Goal: Entertainment & Leisure: Consume media (video, audio)

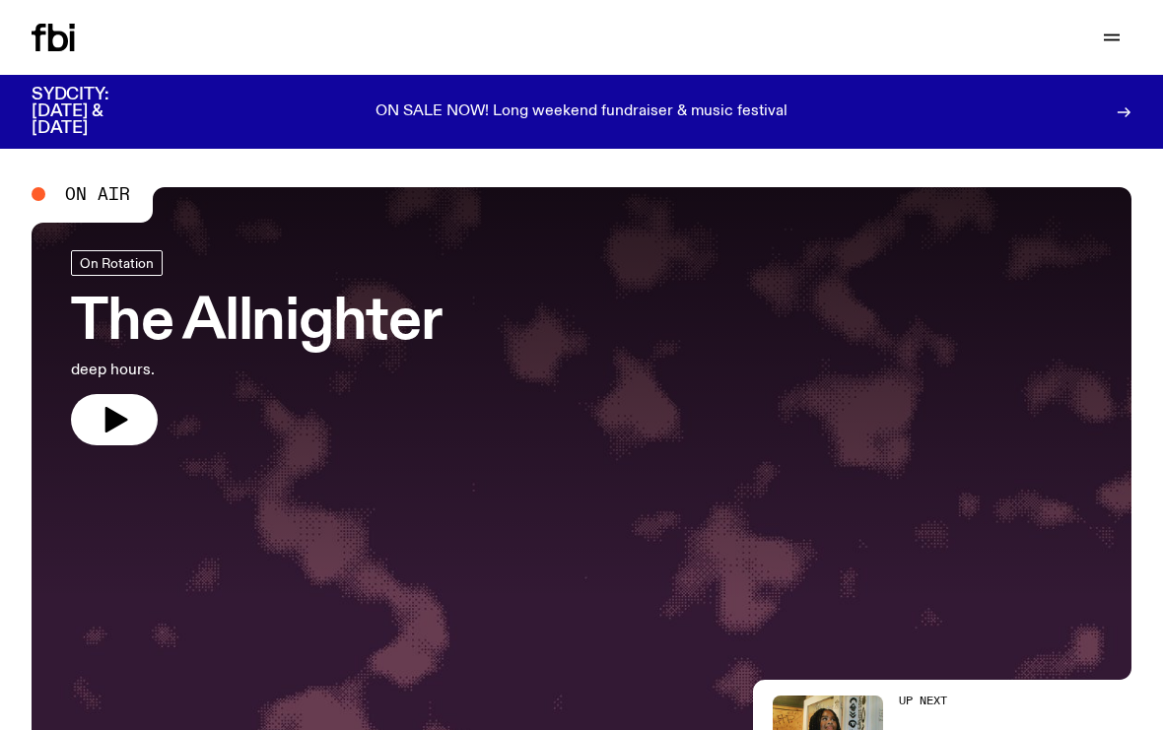
click at [1100, 51] on div "Schedule Explore Read Volunteer Newsletter Support Us" at bounding box center [581, 37] width 1163 height 75
click at [1122, 27] on icon "button" at bounding box center [1112, 38] width 24 height 24
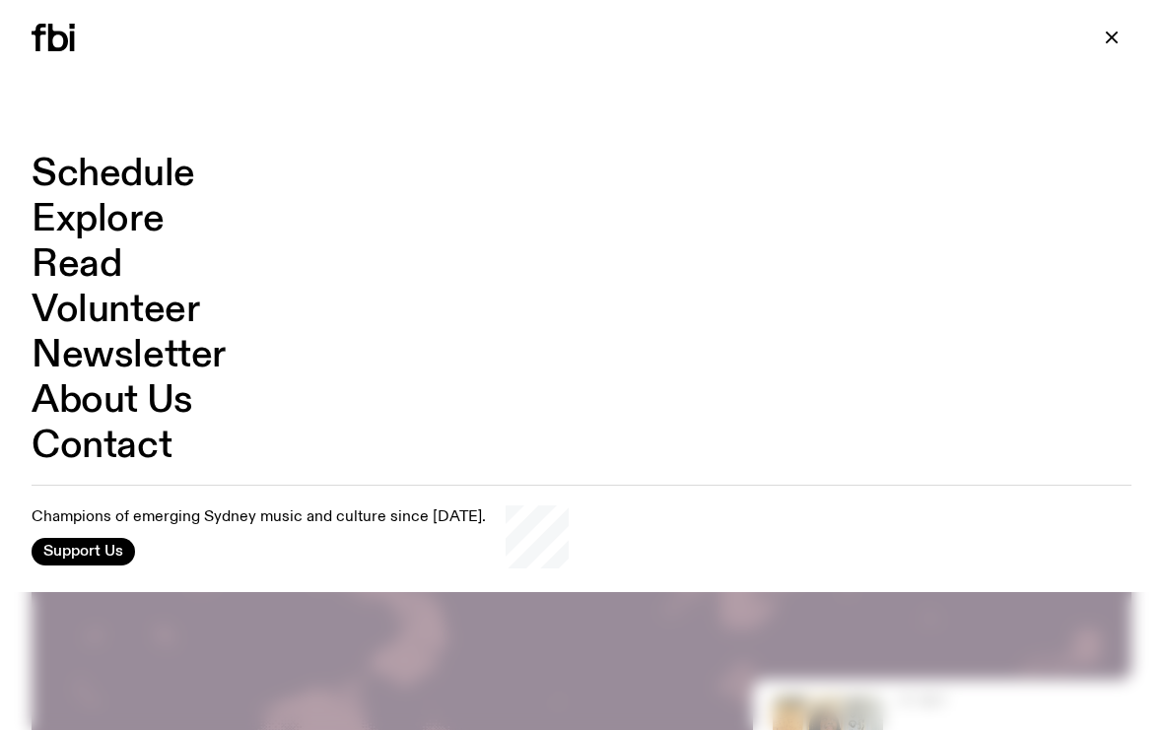
click at [1101, 40] on icon "button" at bounding box center [1112, 38] width 24 height 24
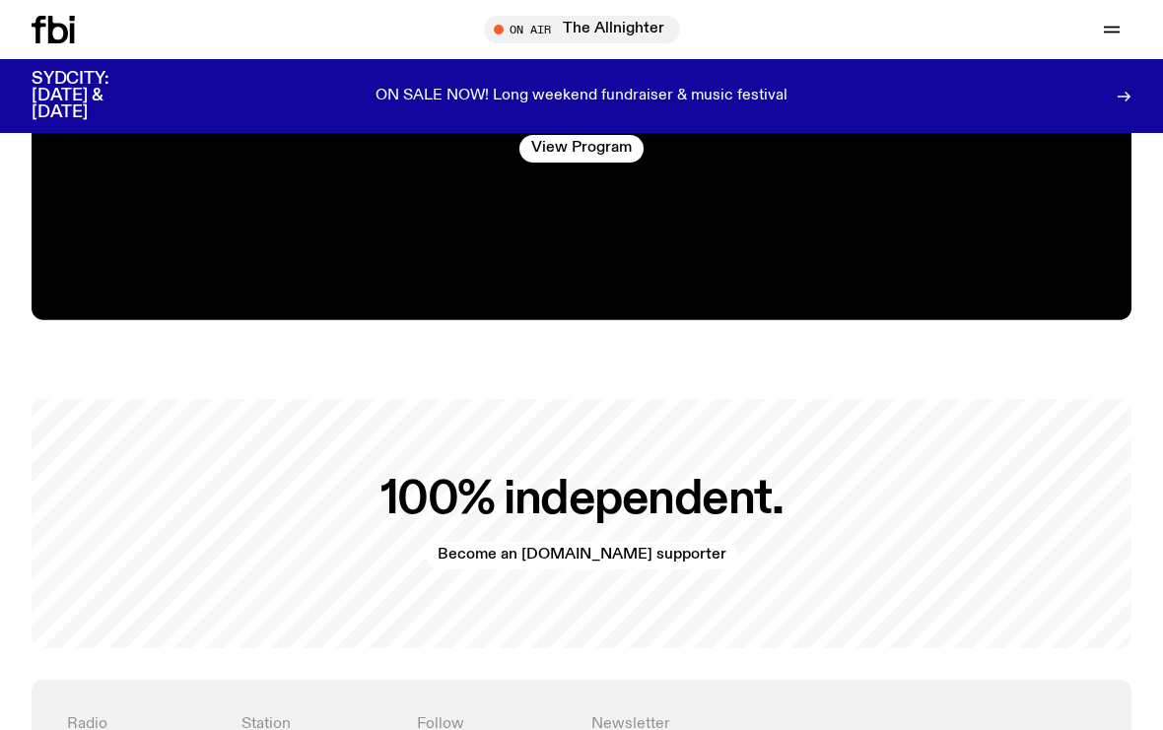
scroll to position [3335, 0]
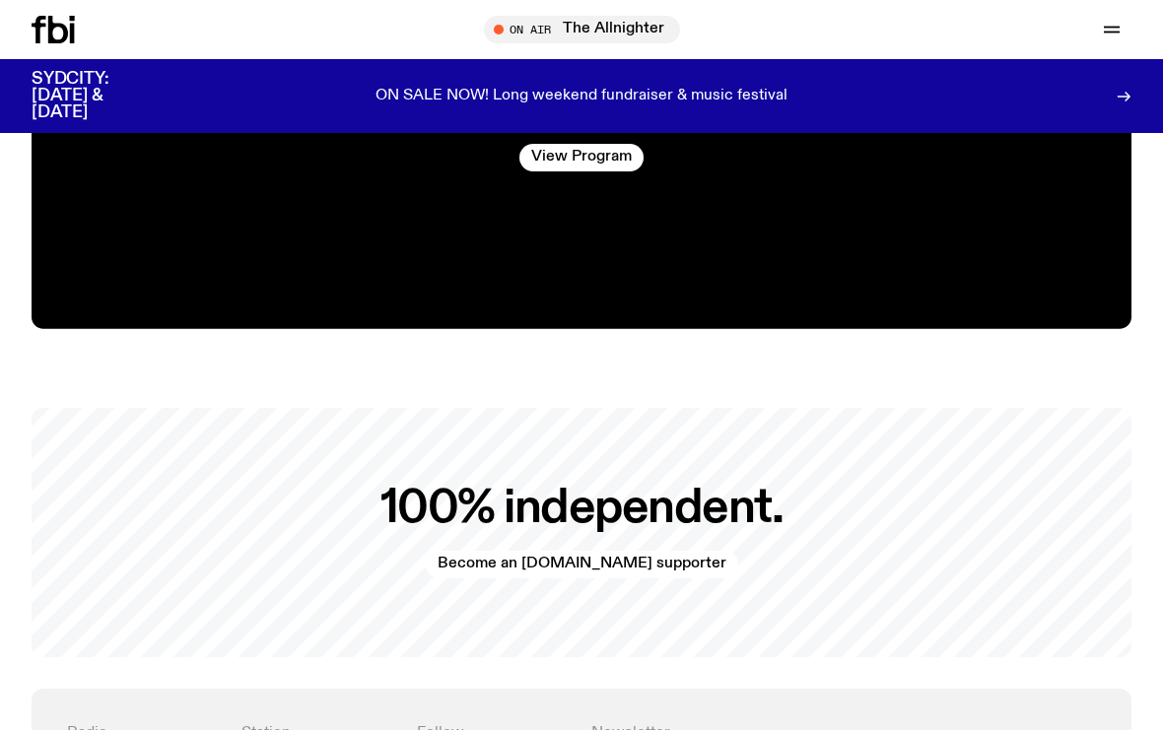
click at [536, 30] on span "Tune in live" at bounding box center [588, 29] width 165 height 15
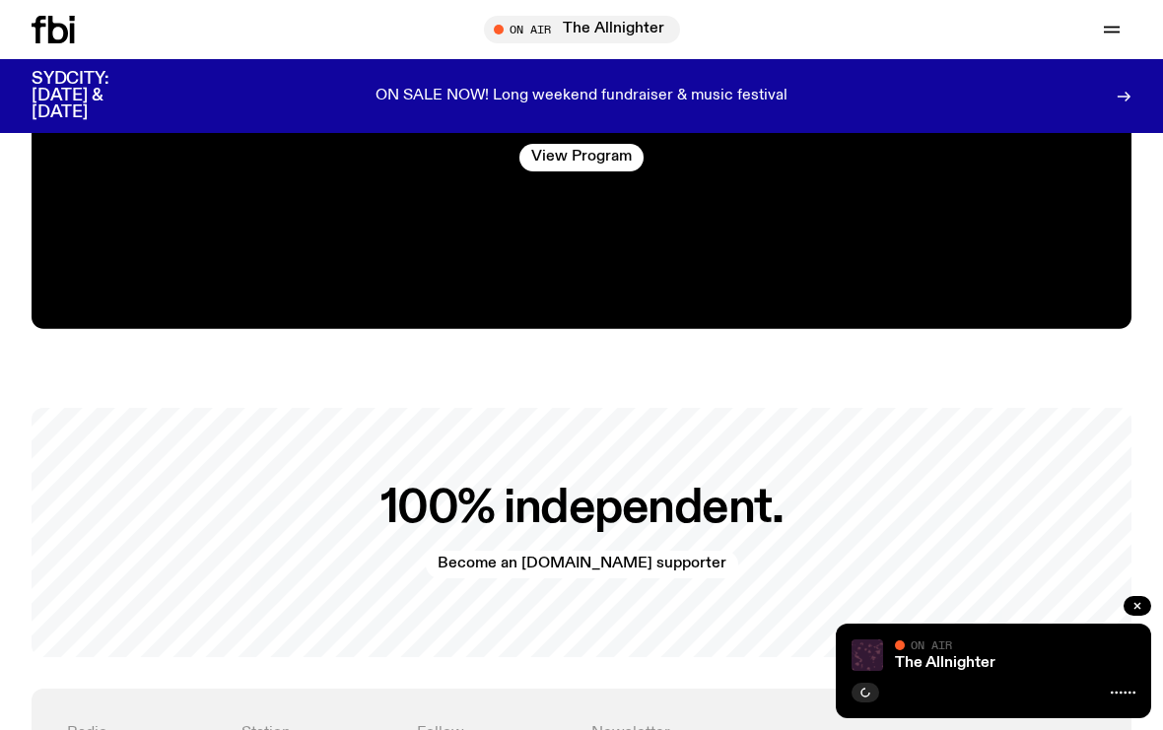
click at [950, 652] on span "On Air" at bounding box center [931, 645] width 41 height 13
click at [1120, 695] on icon at bounding box center [1123, 693] width 25 height 16
click at [1000, 651] on div "On Air" at bounding box center [1015, 647] width 240 height 15
click at [942, 661] on link "The Allnighter" at bounding box center [945, 663] width 101 height 16
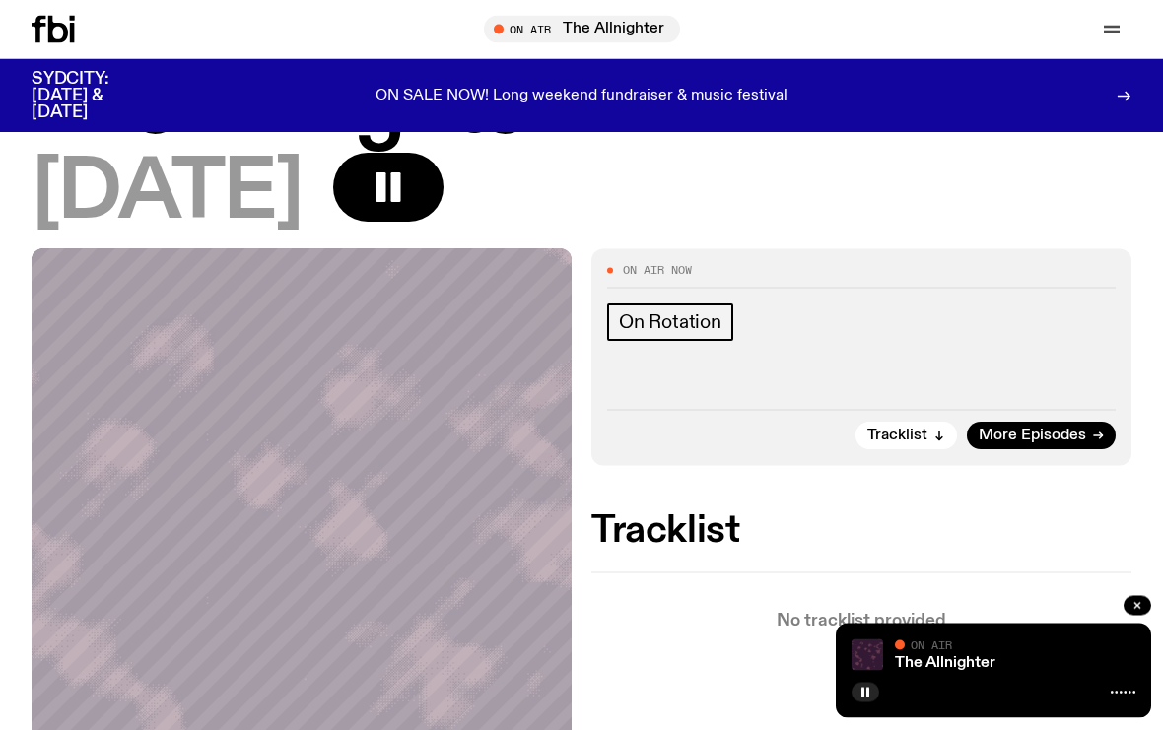
scroll to position [102, 0]
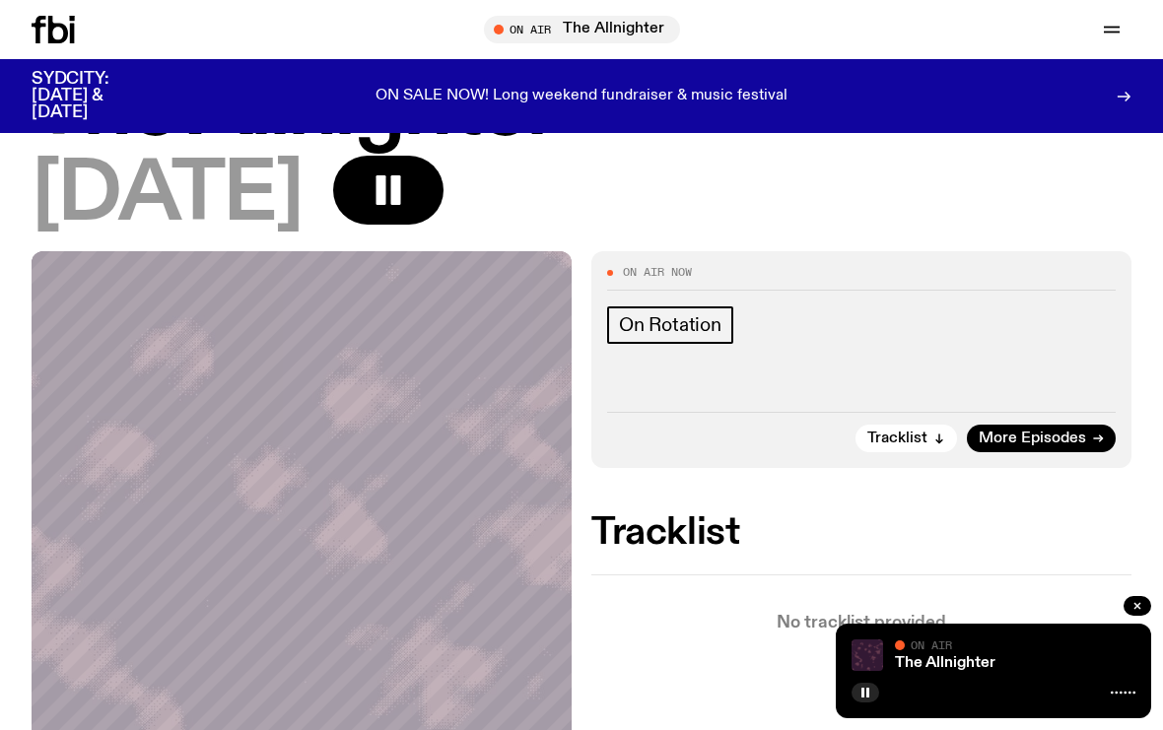
click at [1024, 438] on span "More Episodes" at bounding box center [1032, 439] width 107 height 15
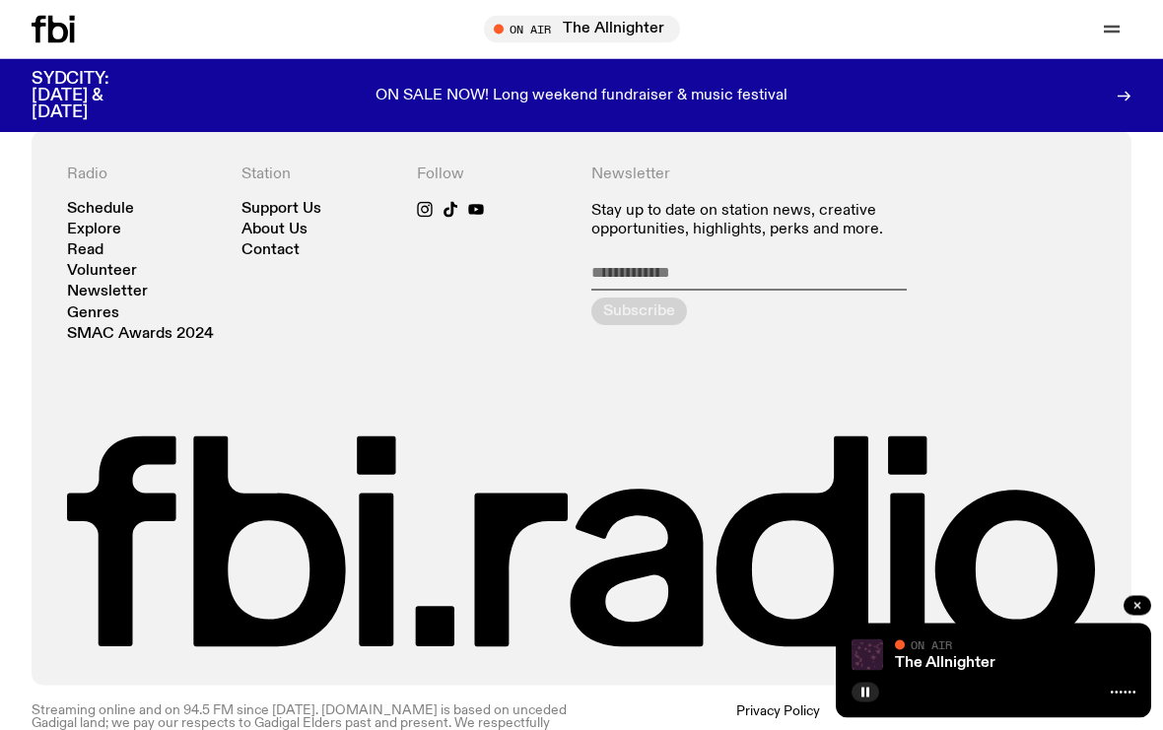
scroll to position [3883, 0]
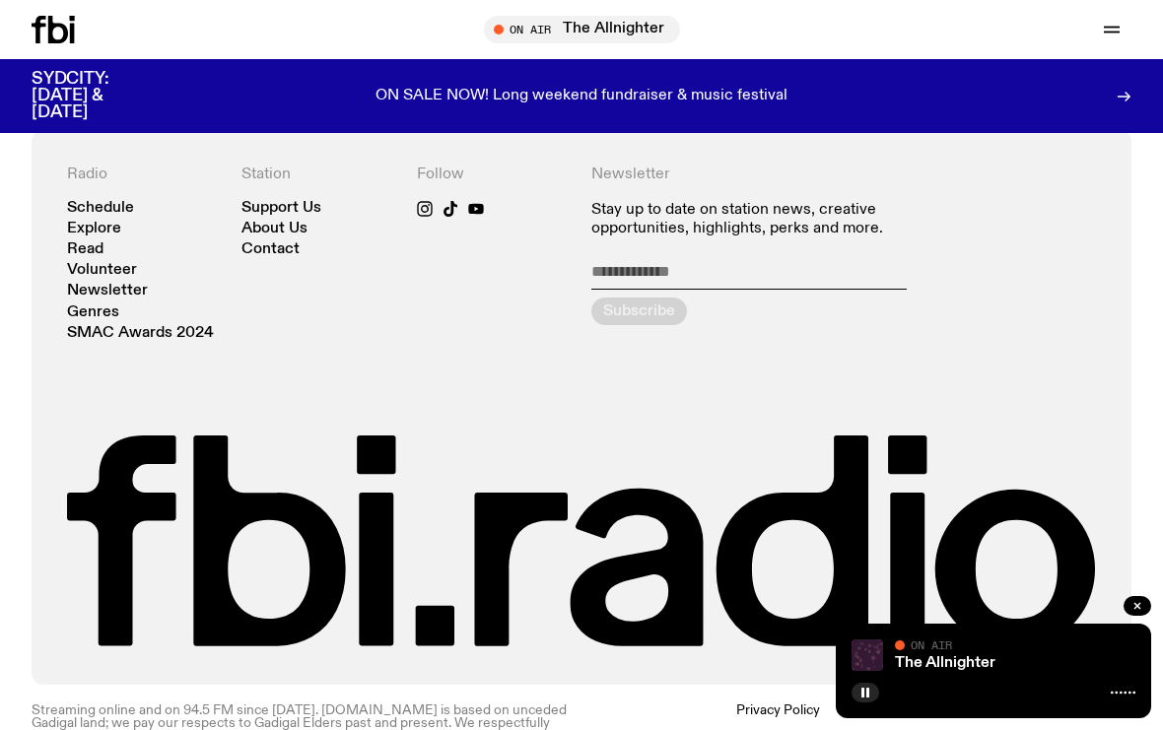
click at [90, 211] on link "Schedule" at bounding box center [100, 208] width 67 height 15
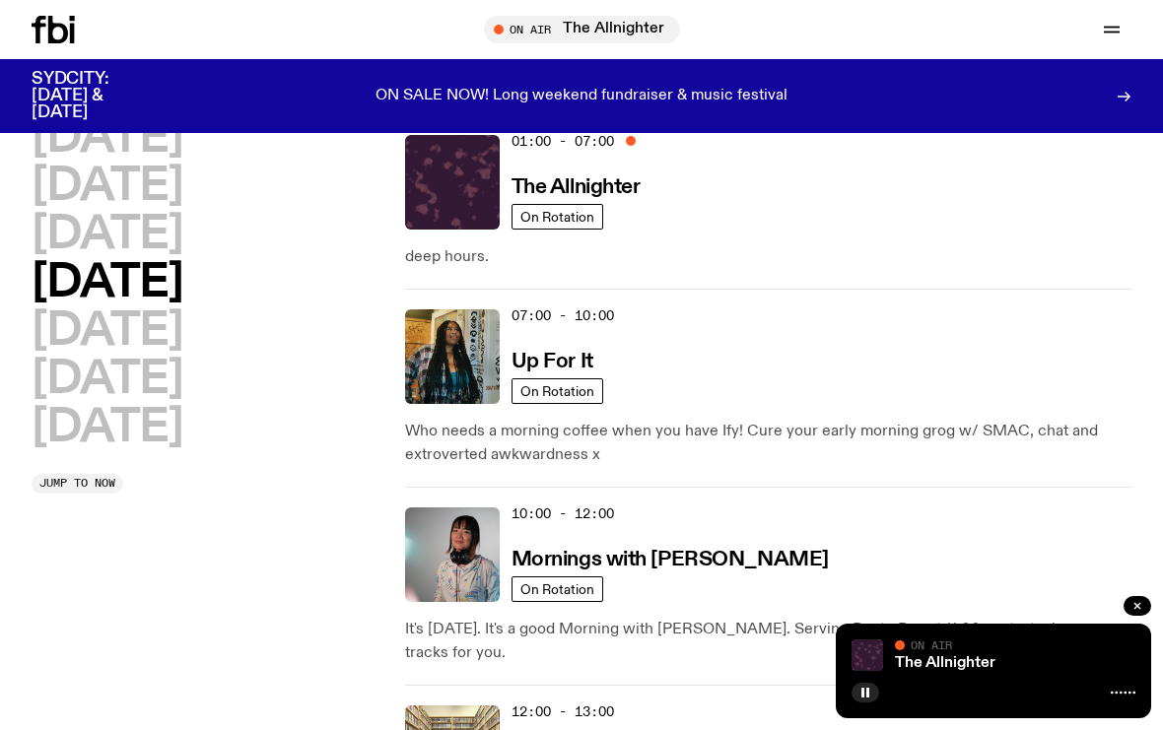
click at [112, 236] on h2 "[DATE]" at bounding box center [107, 235] width 151 height 44
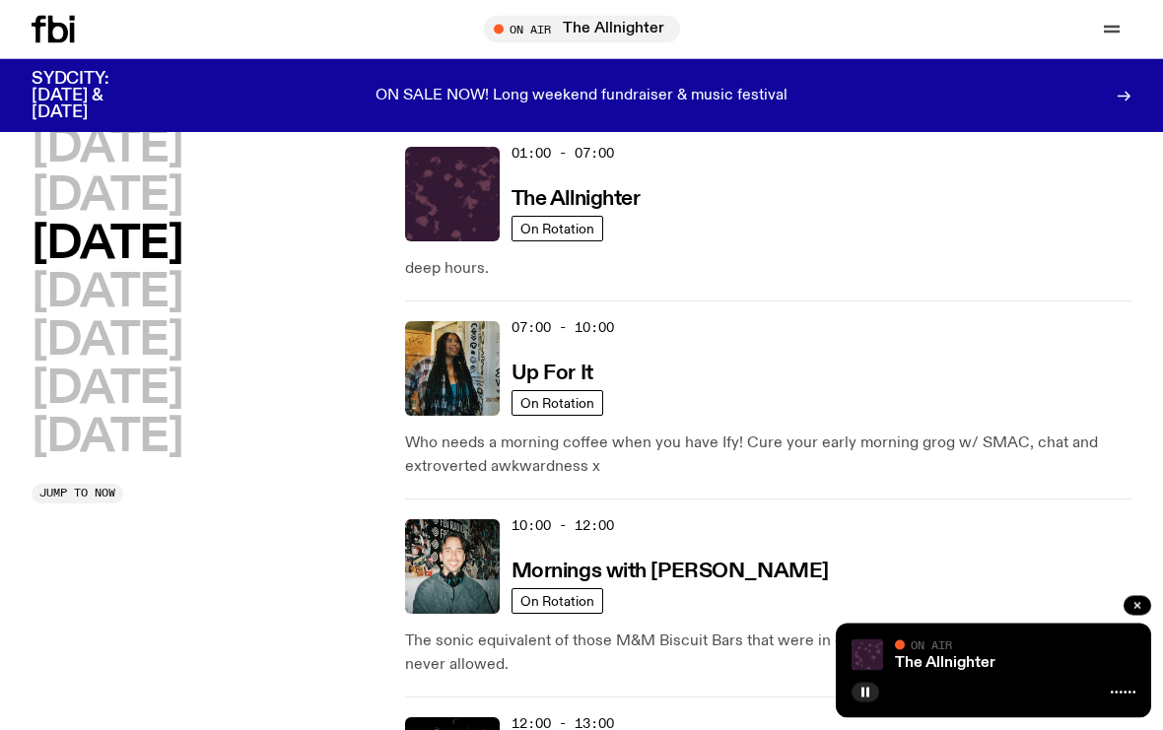
click at [84, 190] on h2 "[DATE]" at bounding box center [107, 197] width 151 height 44
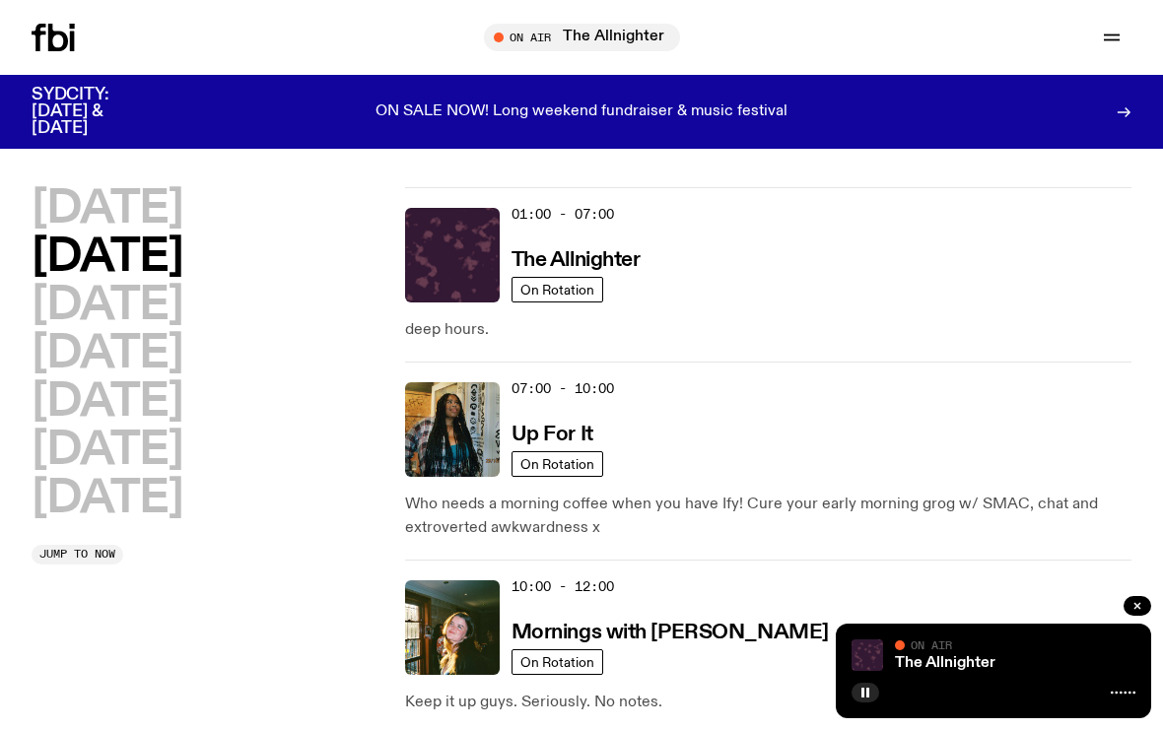
click at [103, 298] on h2 "[DATE]" at bounding box center [107, 306] width 151 height 44
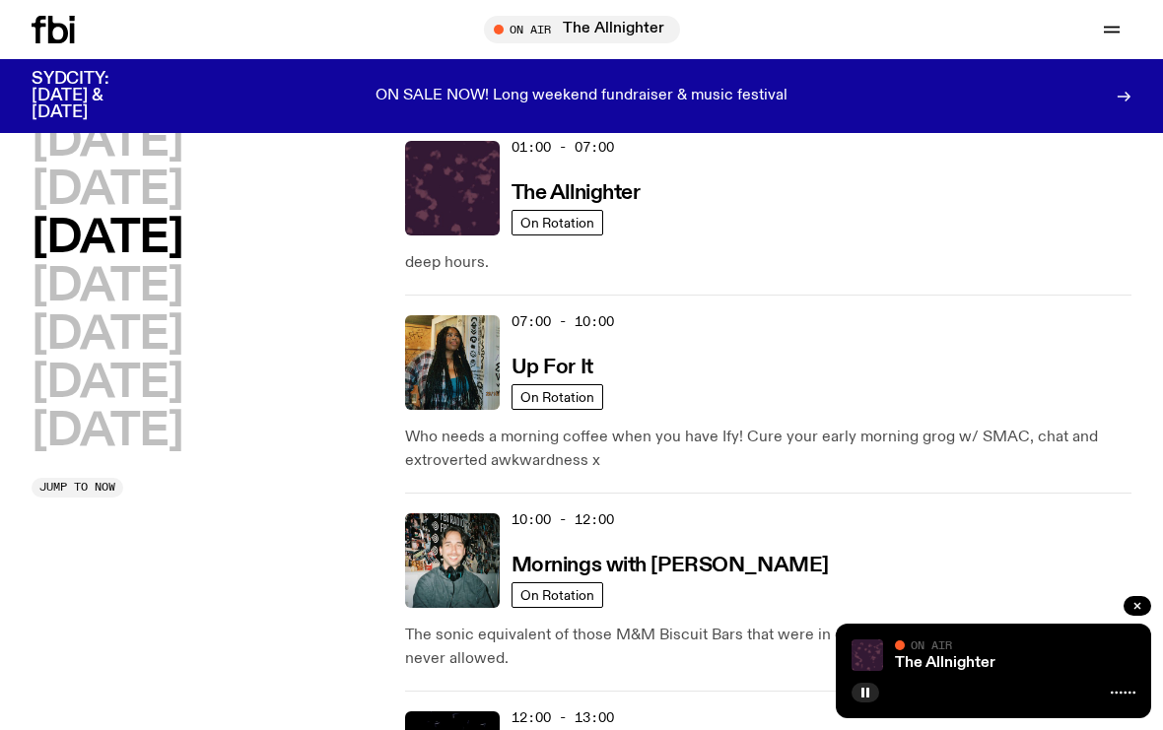
scroll to position [55, 0]
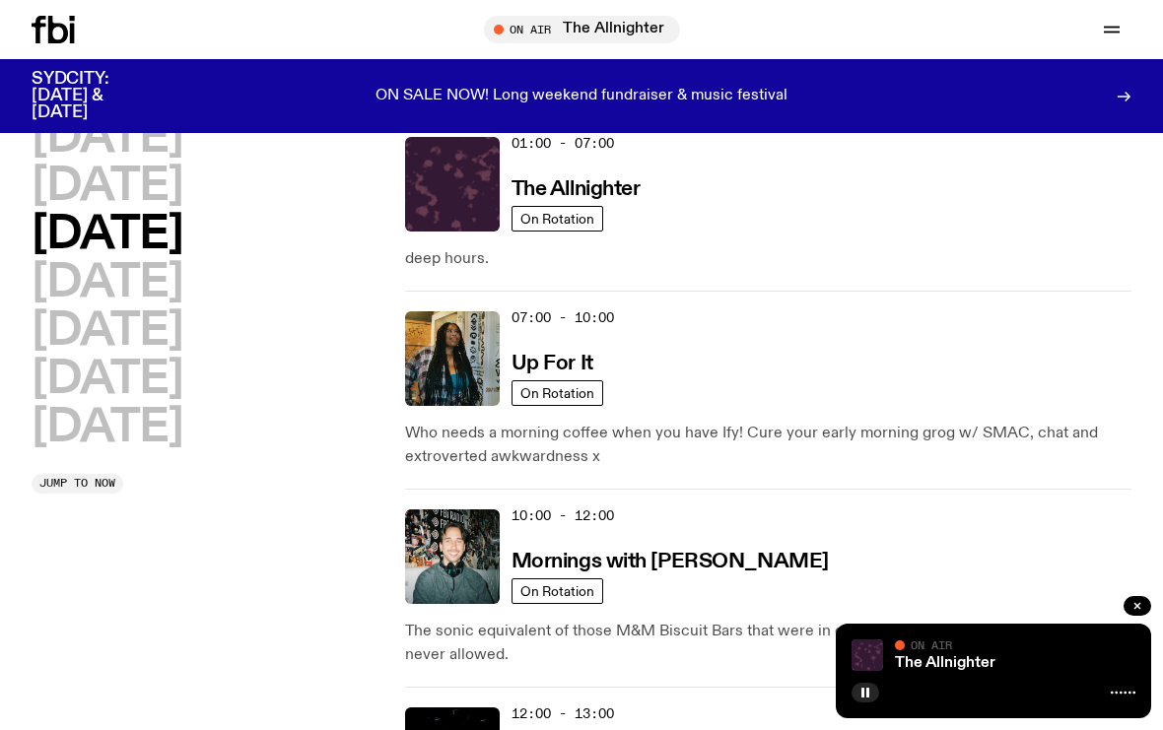
click at [107, 309] on h2 "[DATE]" at bounding box center [107, 331] width 151 height 44
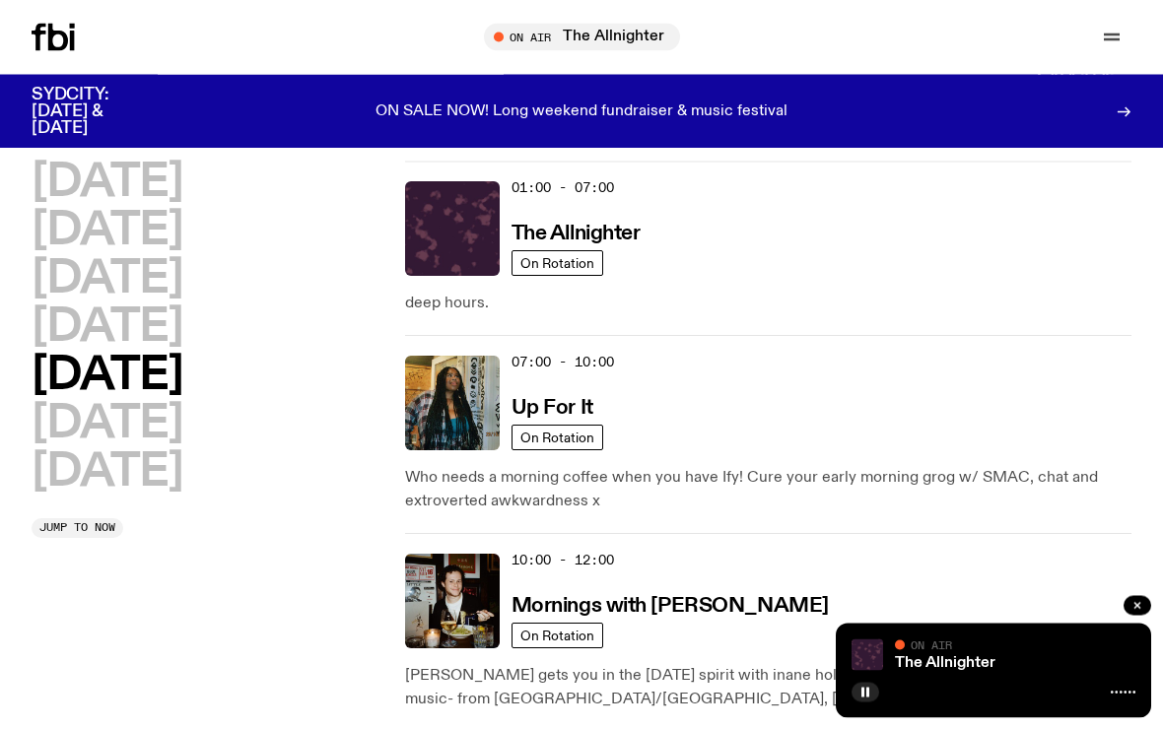
scroll to position [0, 0]
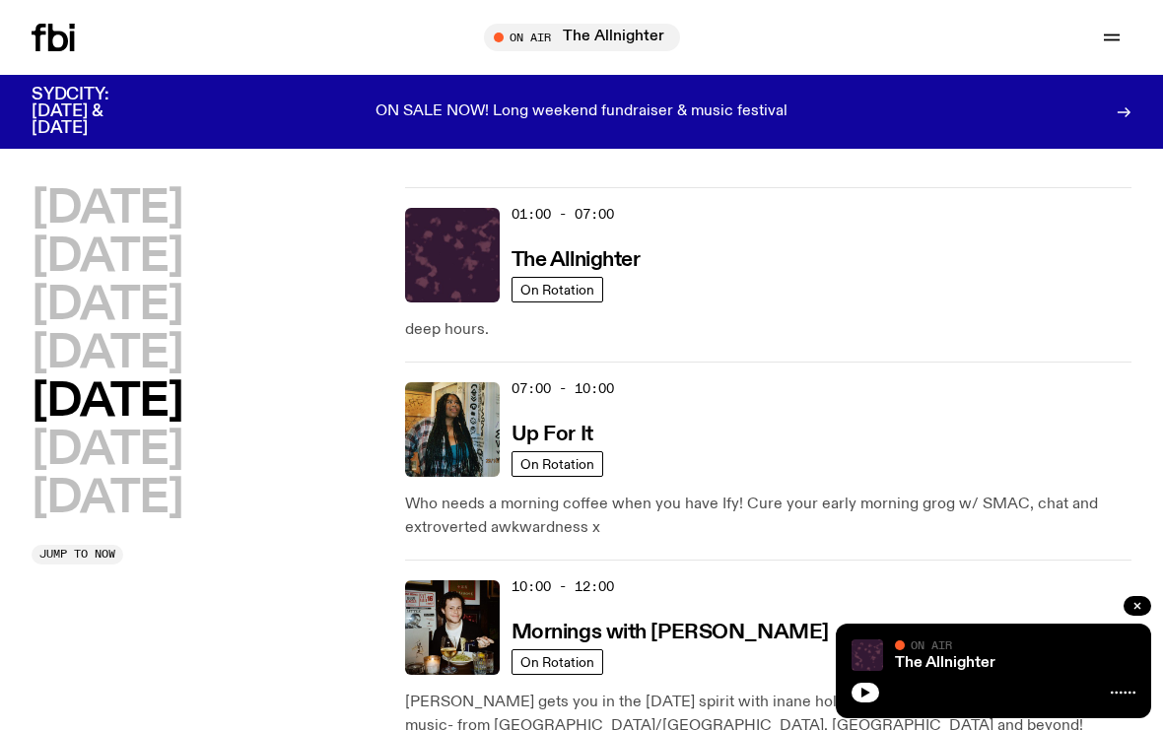
click at [79, 359] on h2 "[DATE]" at bounding box center [107, 354] width 151 height 44
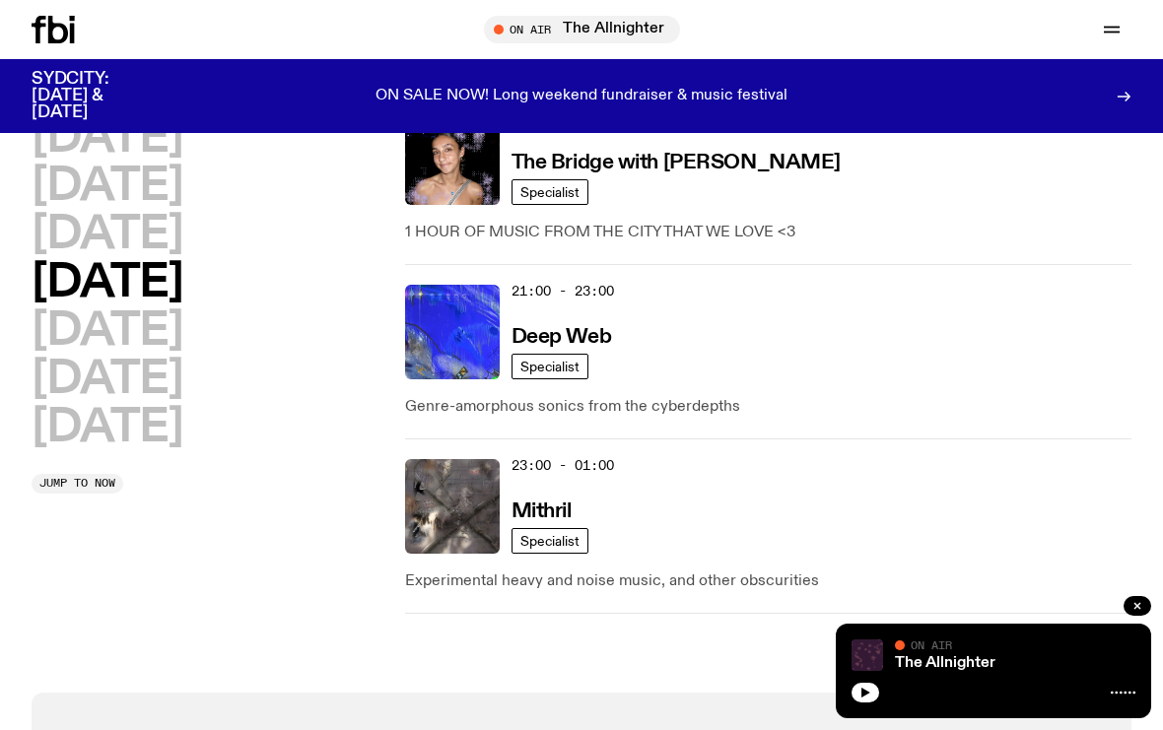
click at [110, 243] on h2 "[DATE]" at bounding box center [107, 235] width 151 height 44
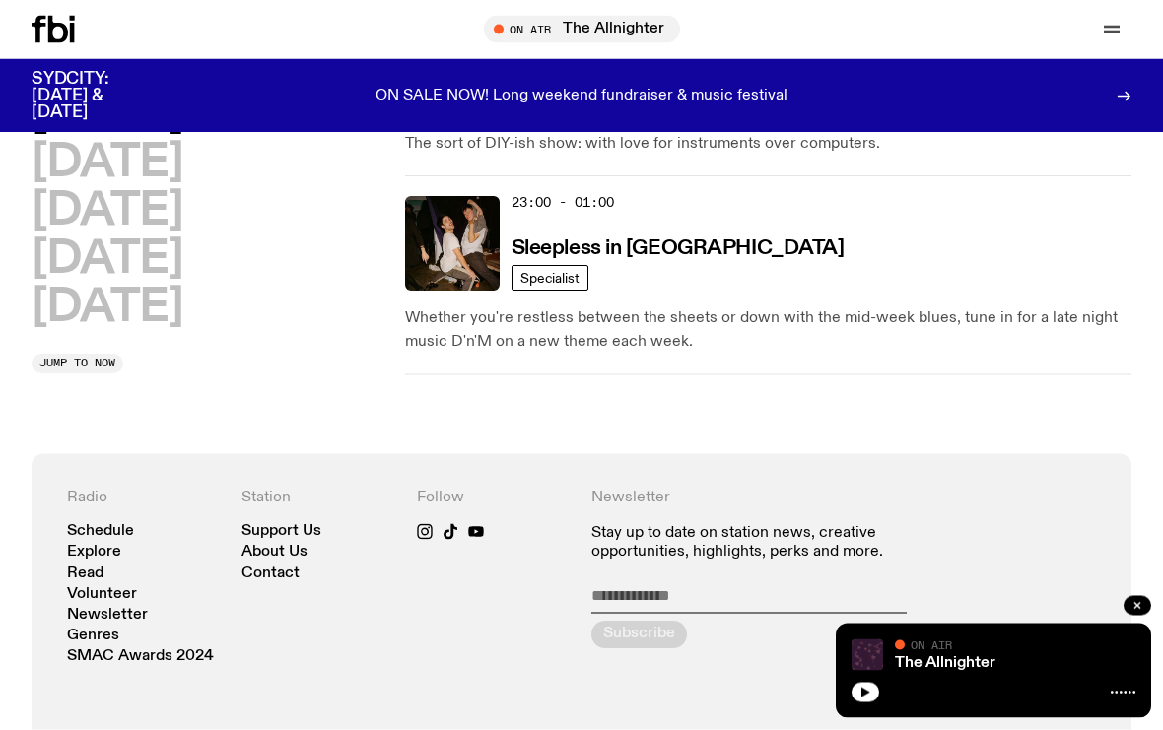
scroll to position [1591, 0]
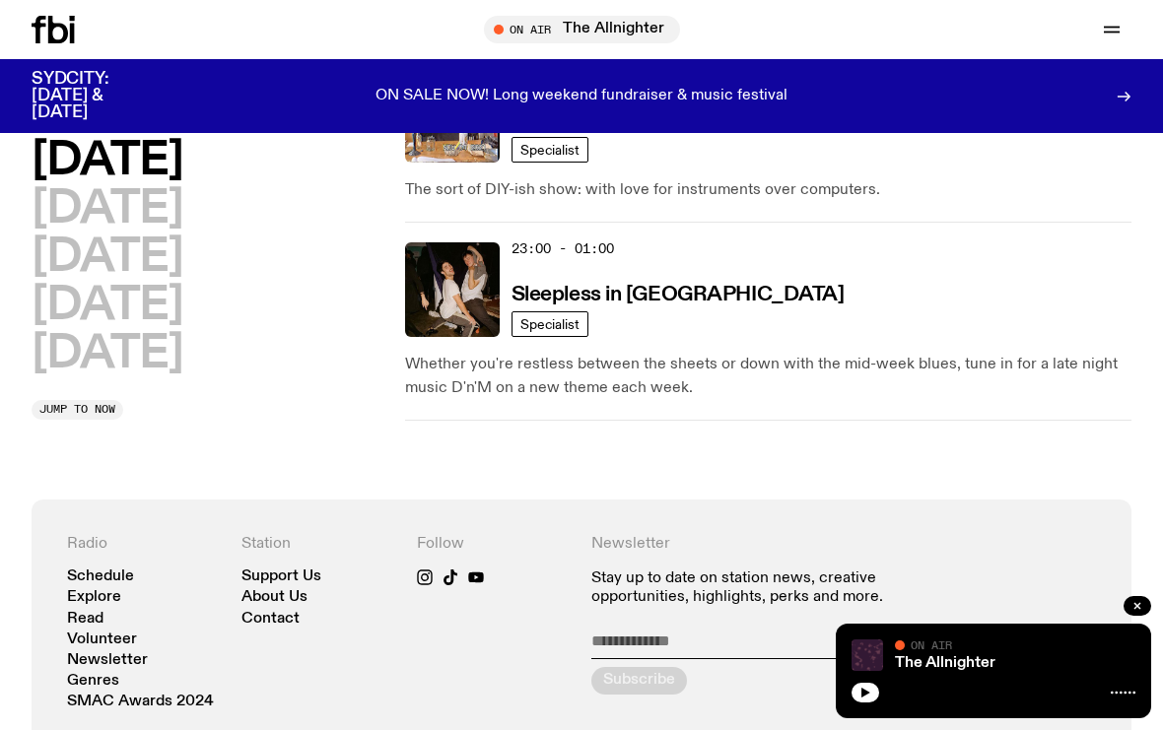
click at [427, 259] on img at bounding box center [452, 289] width 95 height 95
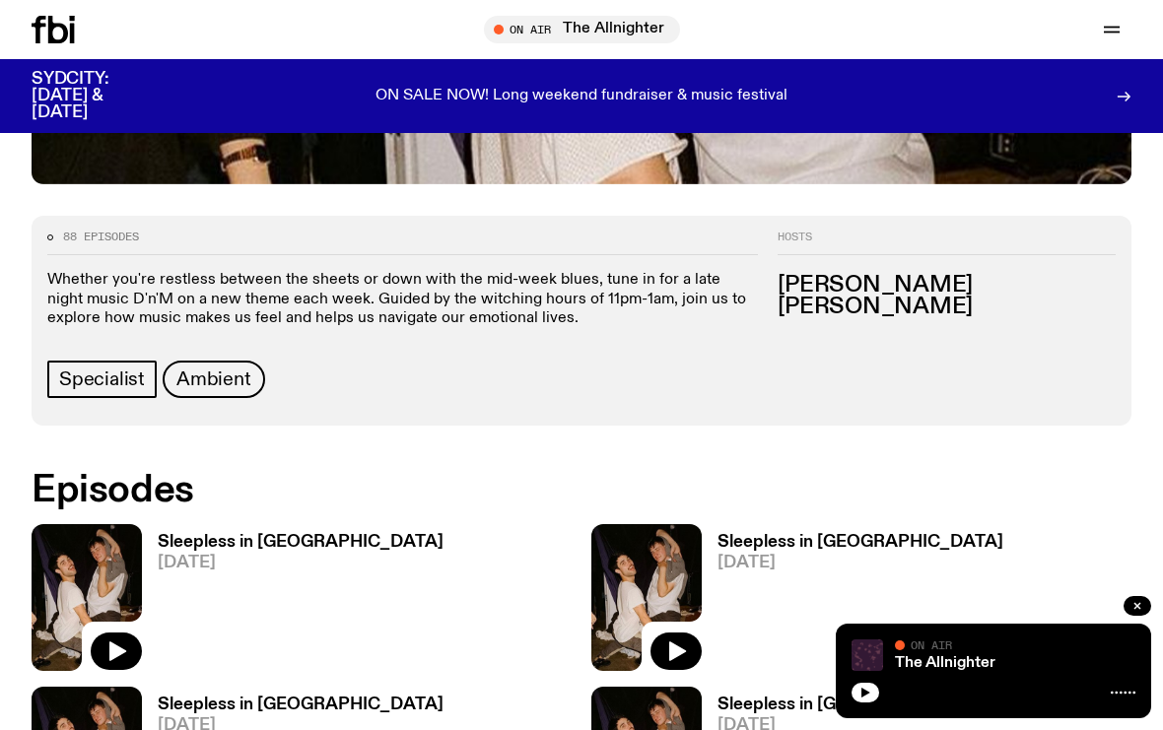
scroll to position [788, 0]
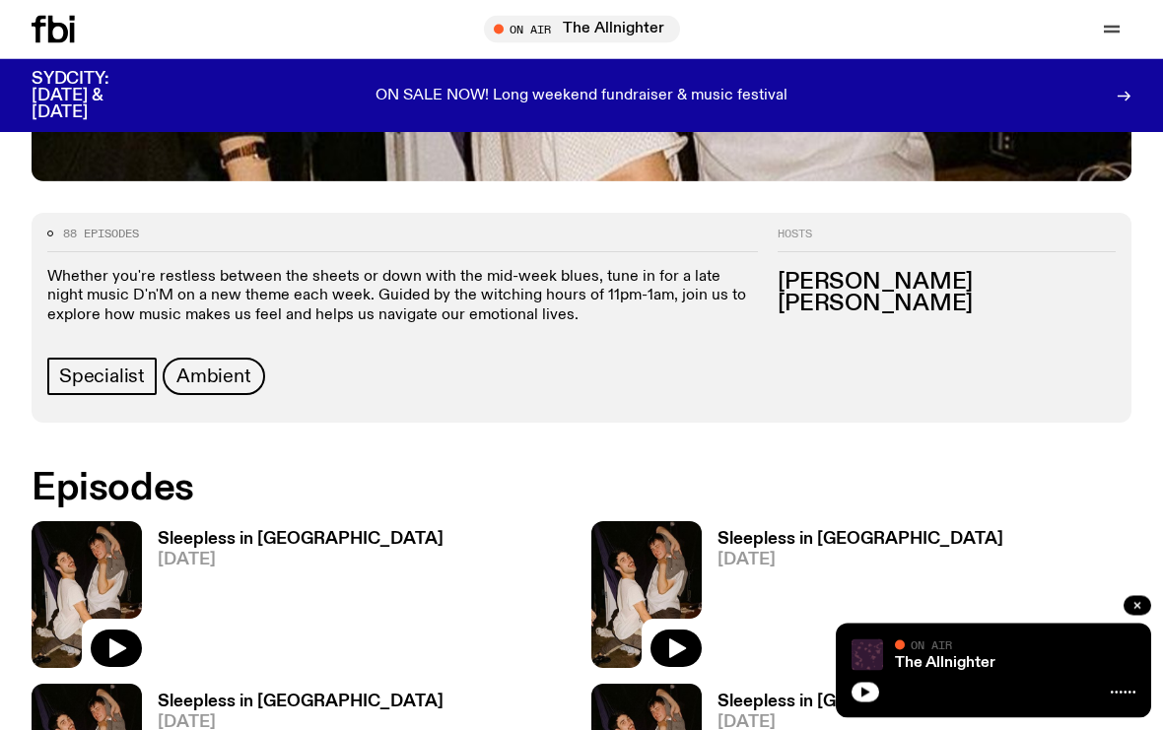
click at [112, 522] on img at bounding box center [87, 595] width 110 height 147
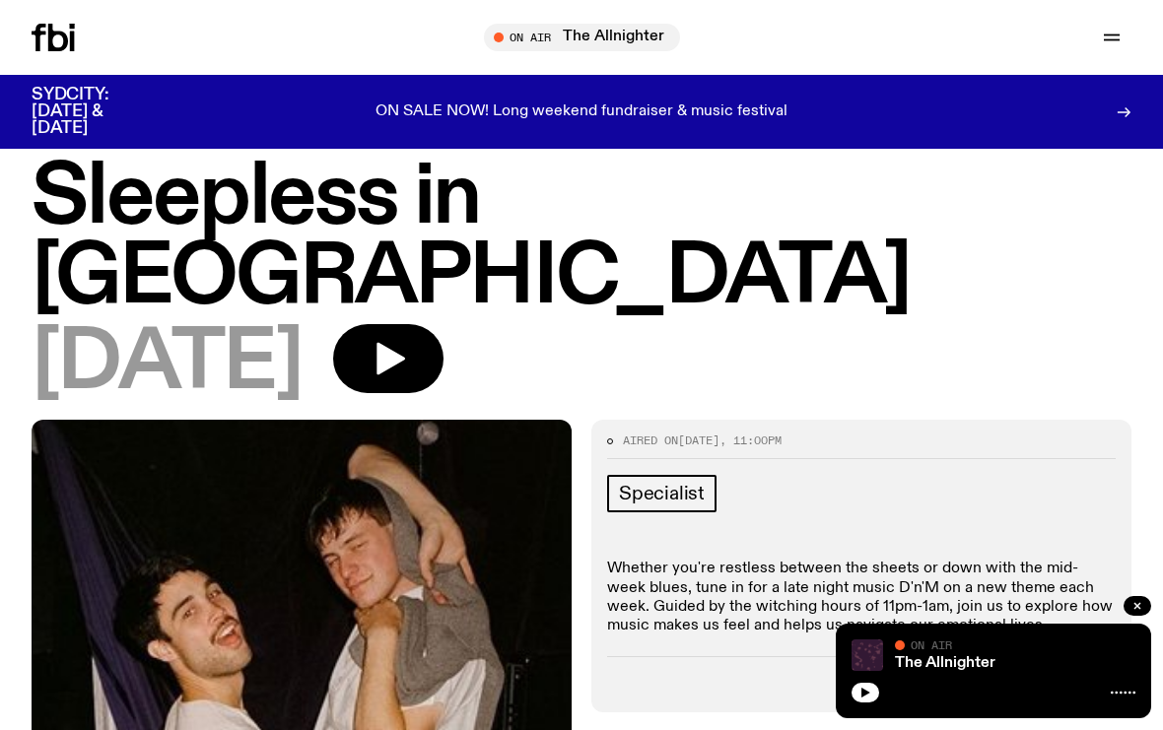
scroll to position [31, 0]
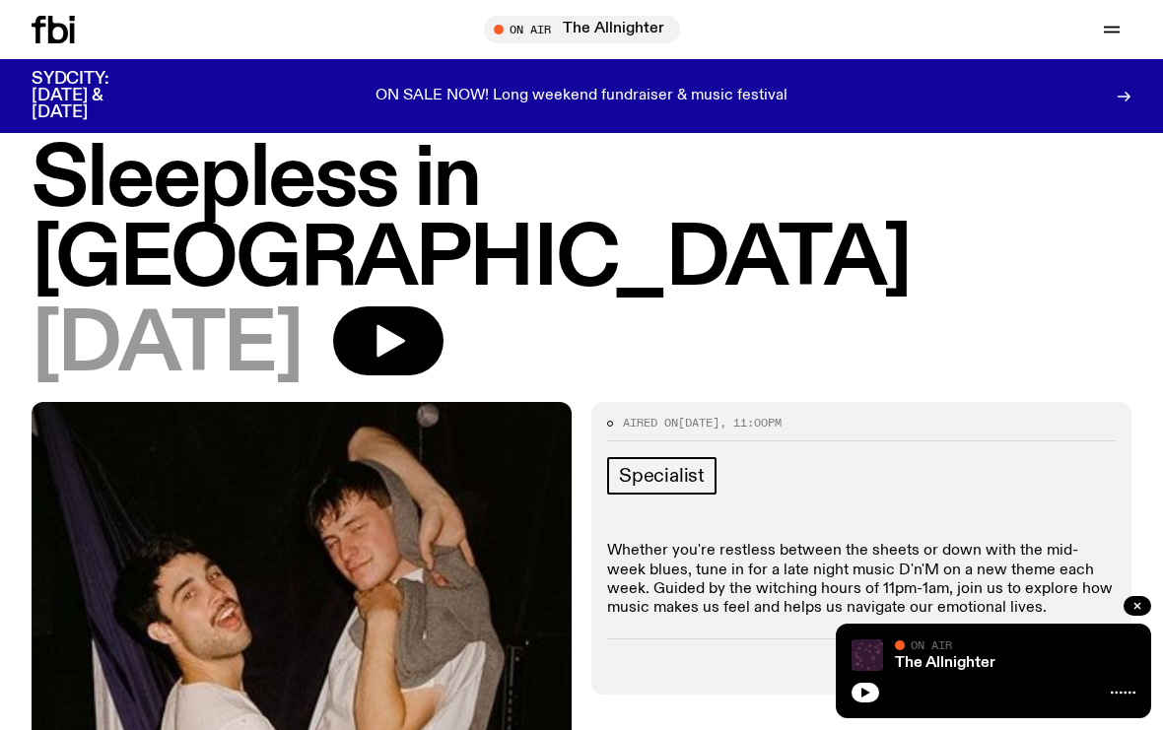
click at [408, 321] on icon "button" at bounding box center [388, 340] width 39 height 39
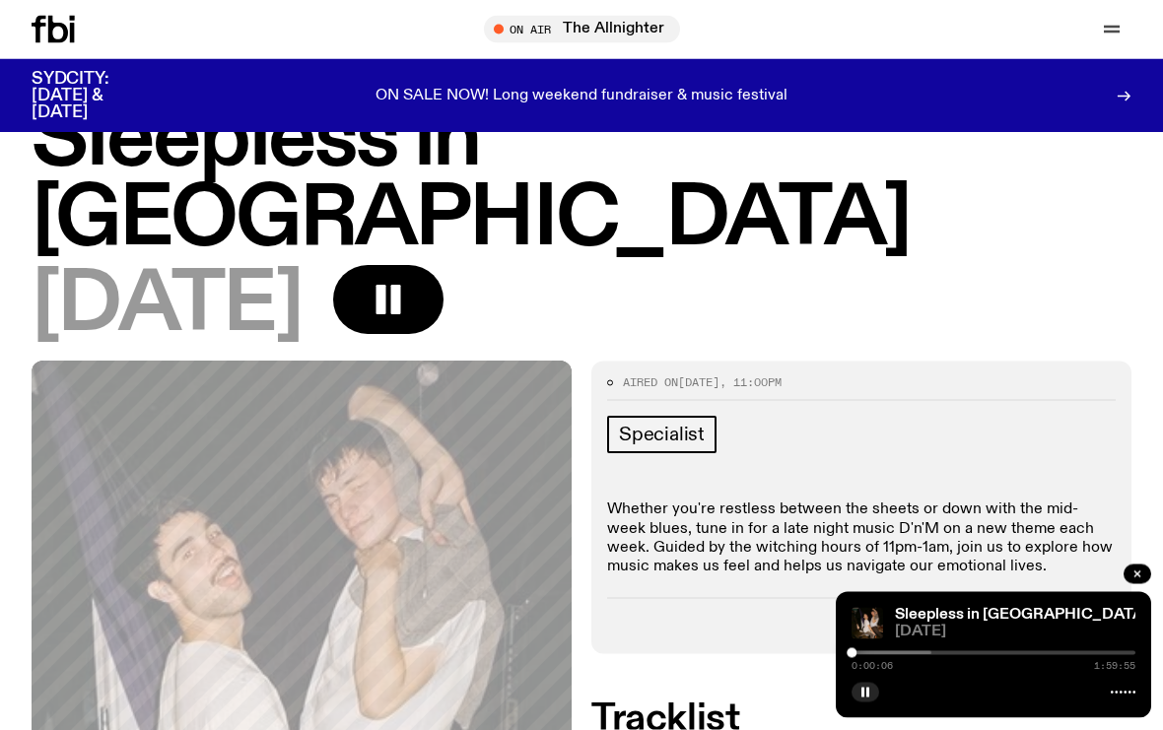
scroll to position [72, 0]
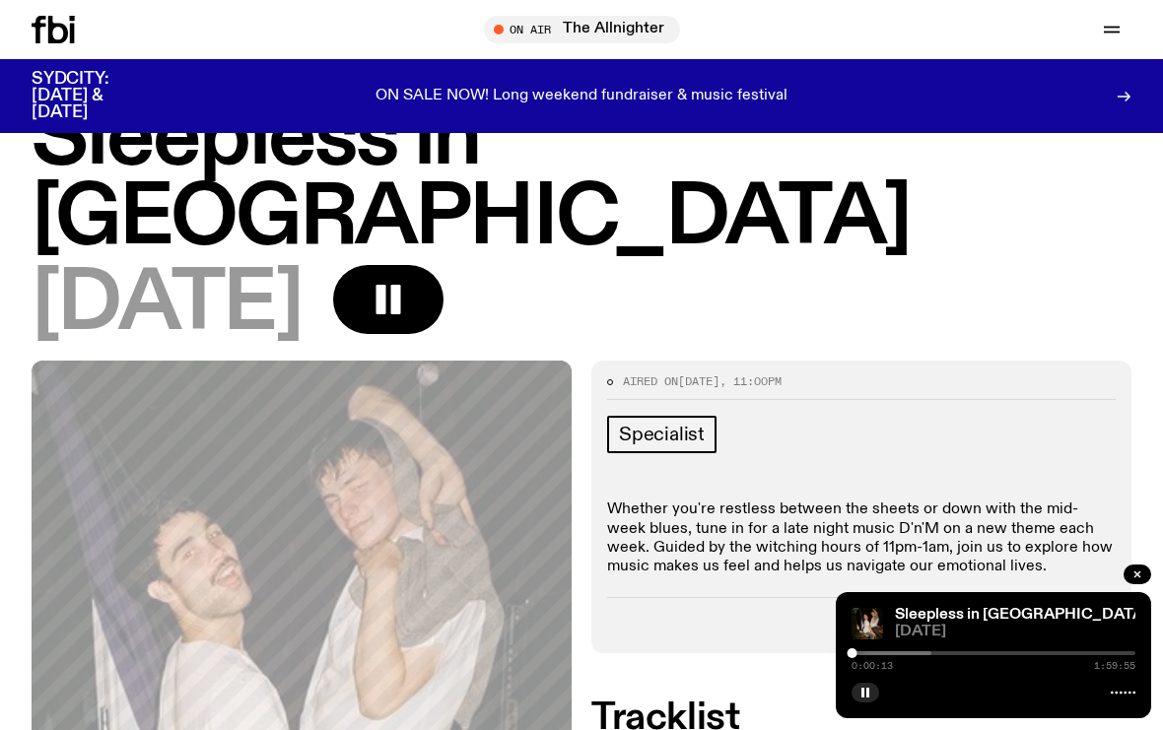
click at [855, 696] on button "button" at bounding box center [866, 693] width 28 height 20
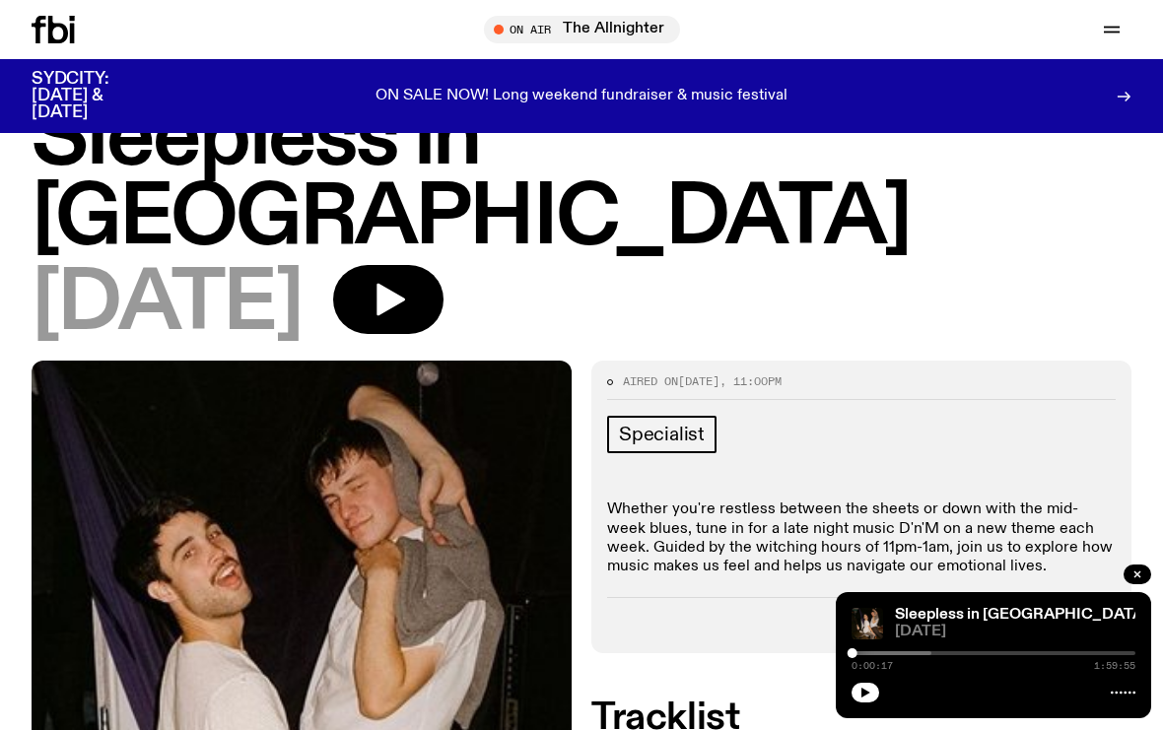
click at [863, 691] on icon "button" at bounding box center [865, 693] width 9 height 10
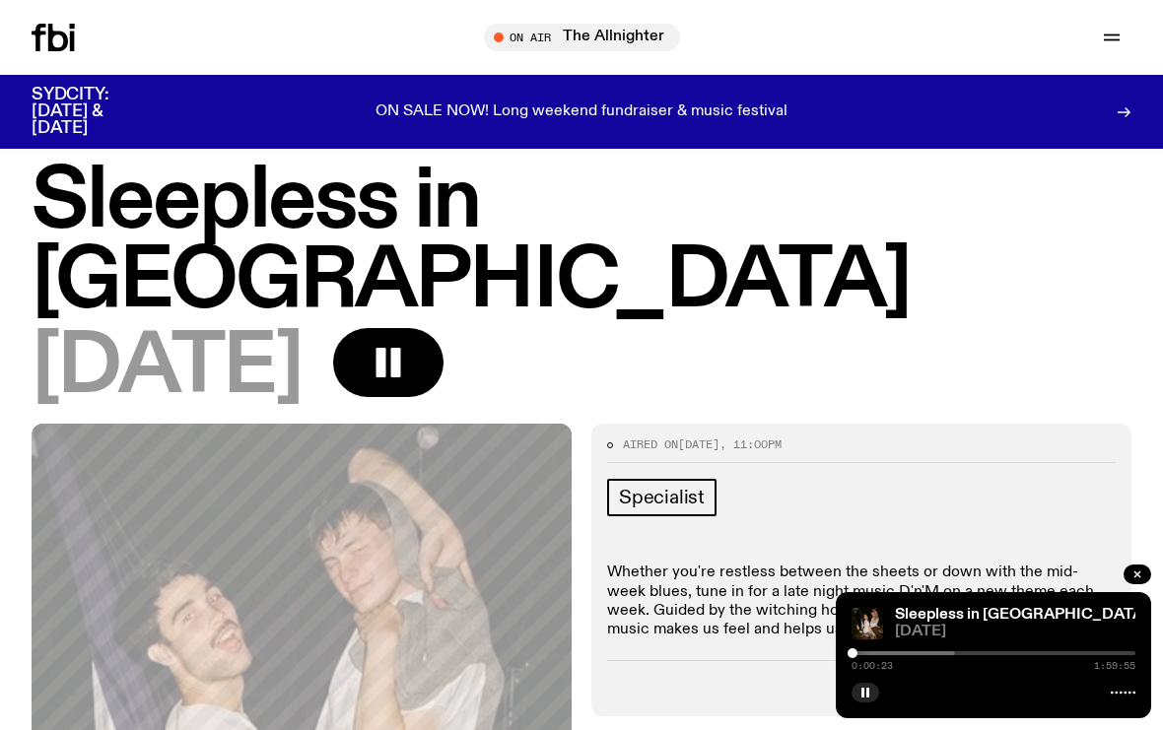
scroll to position [0, 0]
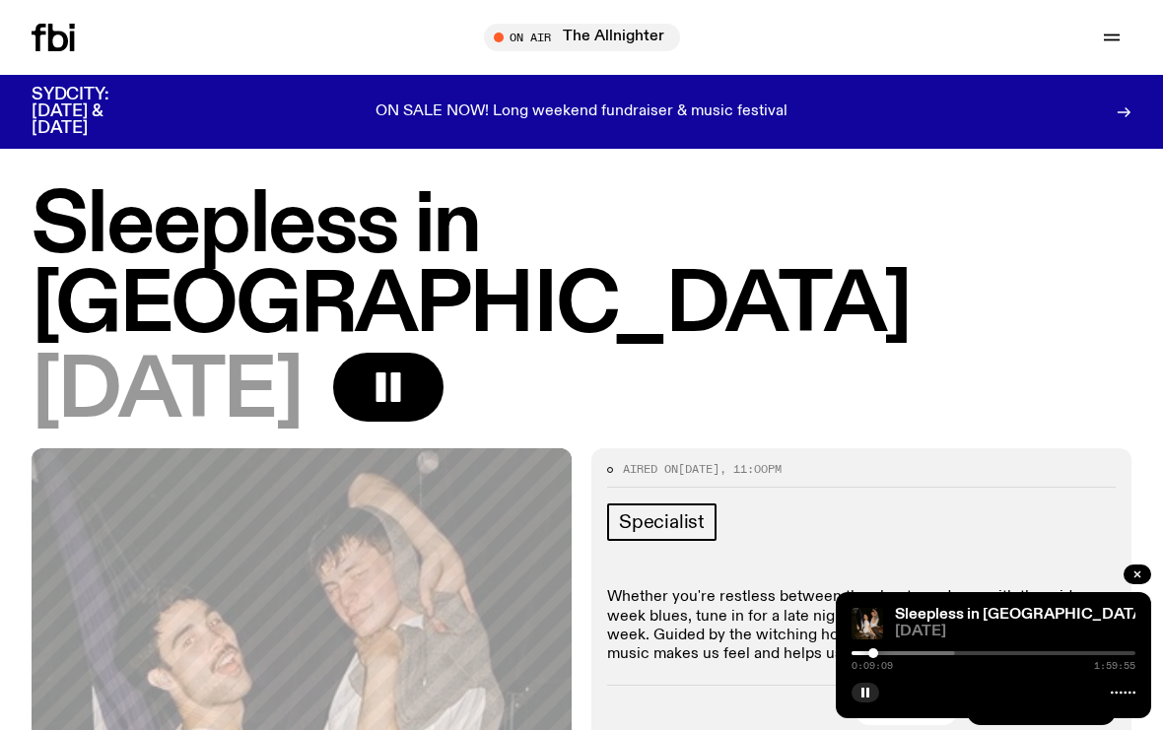
click at [856, 653] on div at bounding box center [731, 654] width 284 height 4
click at [902, 647] on div "Sleepless in [GEOGRAPHIC_DATA] [DATE] 0:01:45 1:59:55" at bounding box center [993, 655] width 315 height 126
click at [1130, 710] on div "Sleepless in [GEOGRAPHIC_DATA] [DATE] 0:25:55 1:59:55" at bounding box center [993, 655] width 315 height 126
click at [1118, 684] on div at bounding box center [994, 691] width 284 height 24
click at [881, 681] on div at bounding box center [994, 691] width 284 height 24
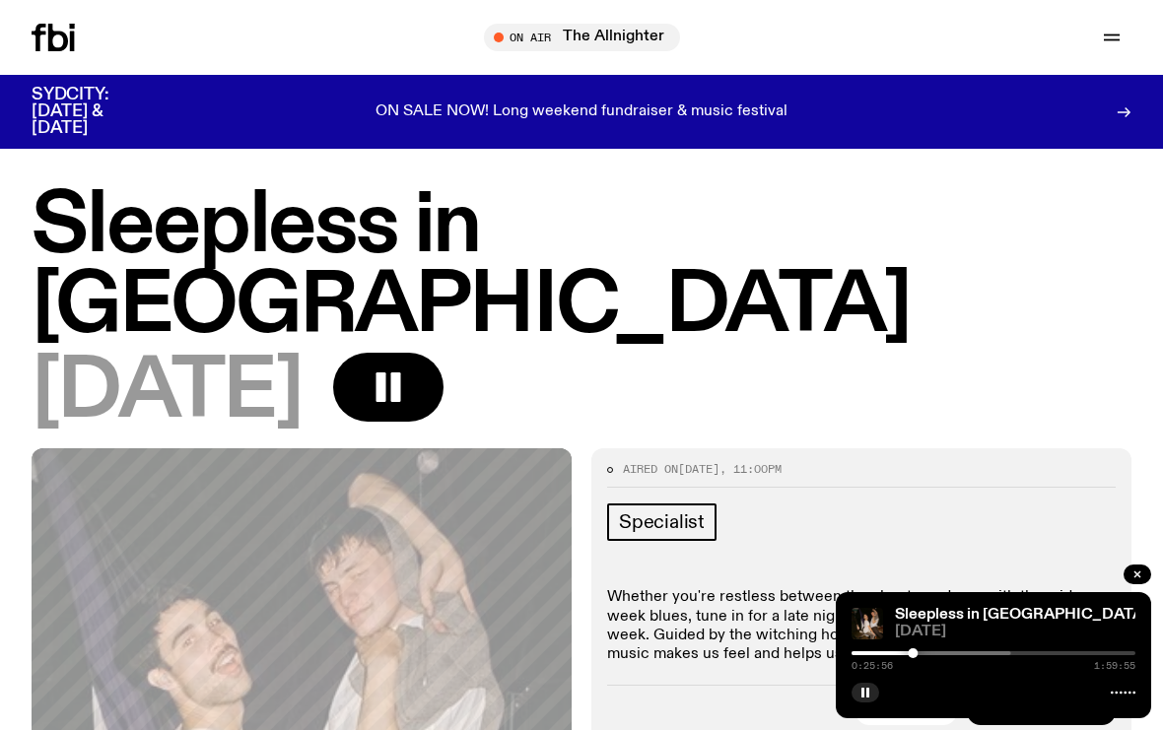
click at [859, 698] on button "button" at bounding box center [866, 693] width 28 height 20
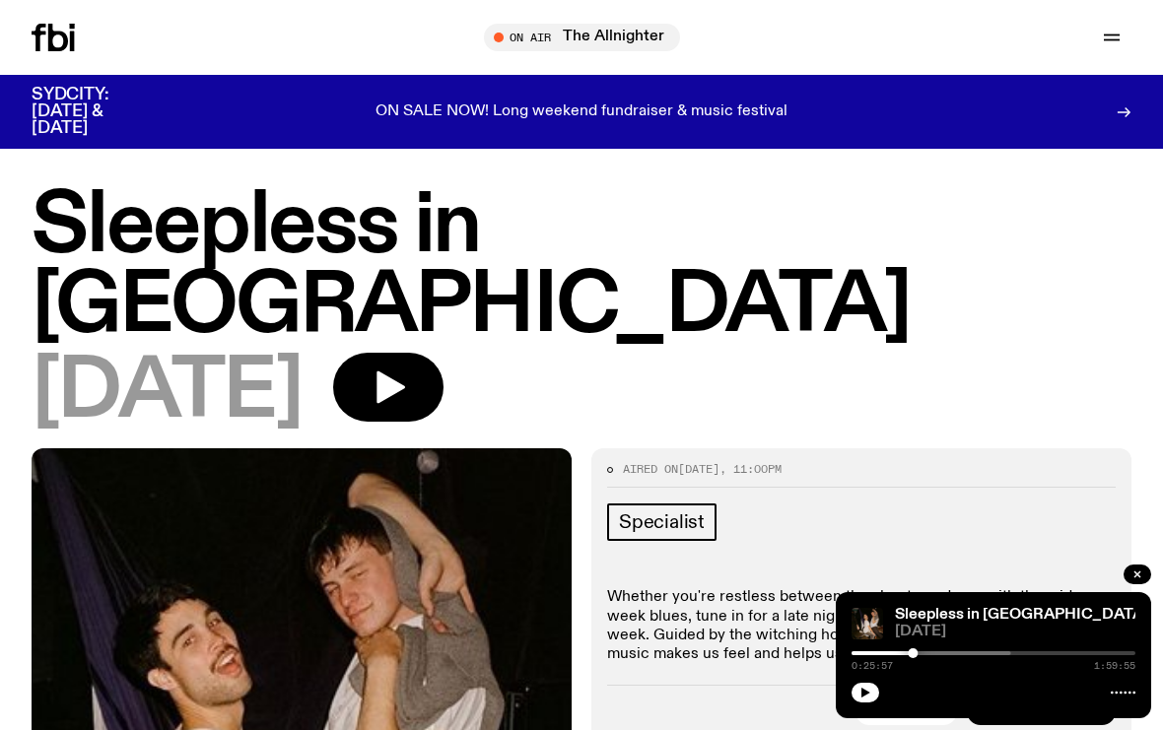
click at [867, 696] on icon "button" at bounding box center [865, 693] width 12 height 12
click at [420, 353] on button "button" at bounding box center [388, 387] width 110 height 69
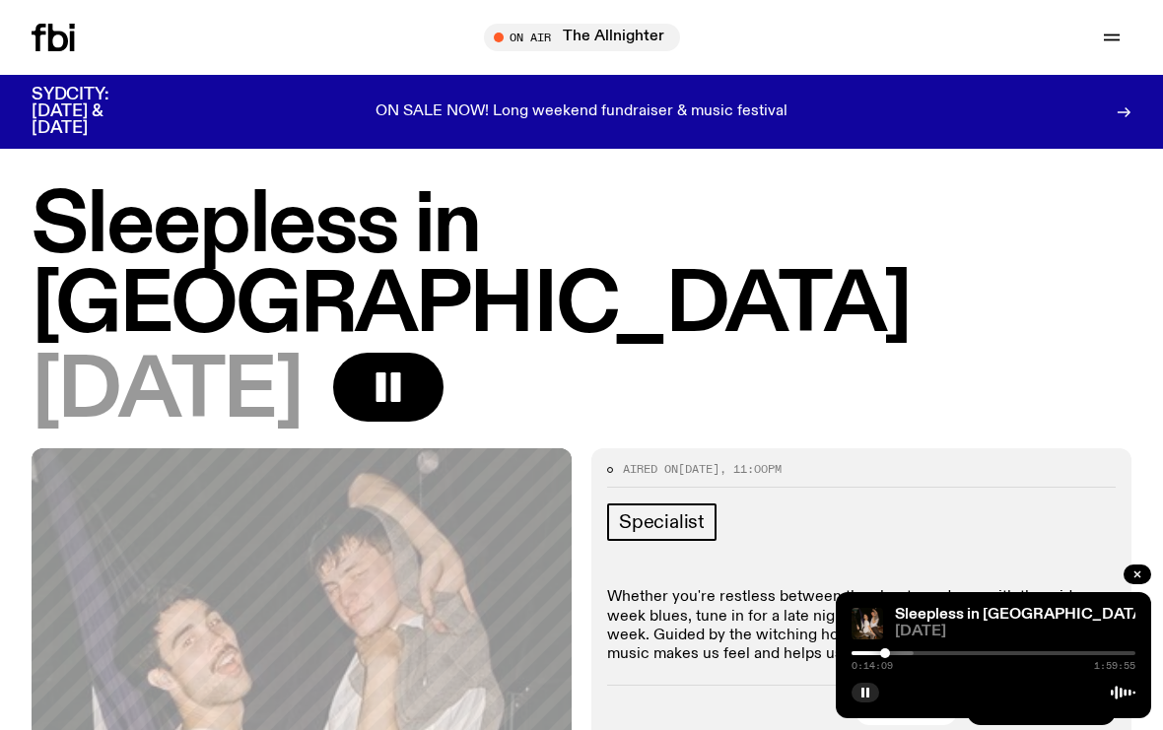
click at [910, 652] on div at bounding box center [772, 654] width 284 height 4
click at [884, 654] on div at bounding box center [751, 654] width 284 height 4
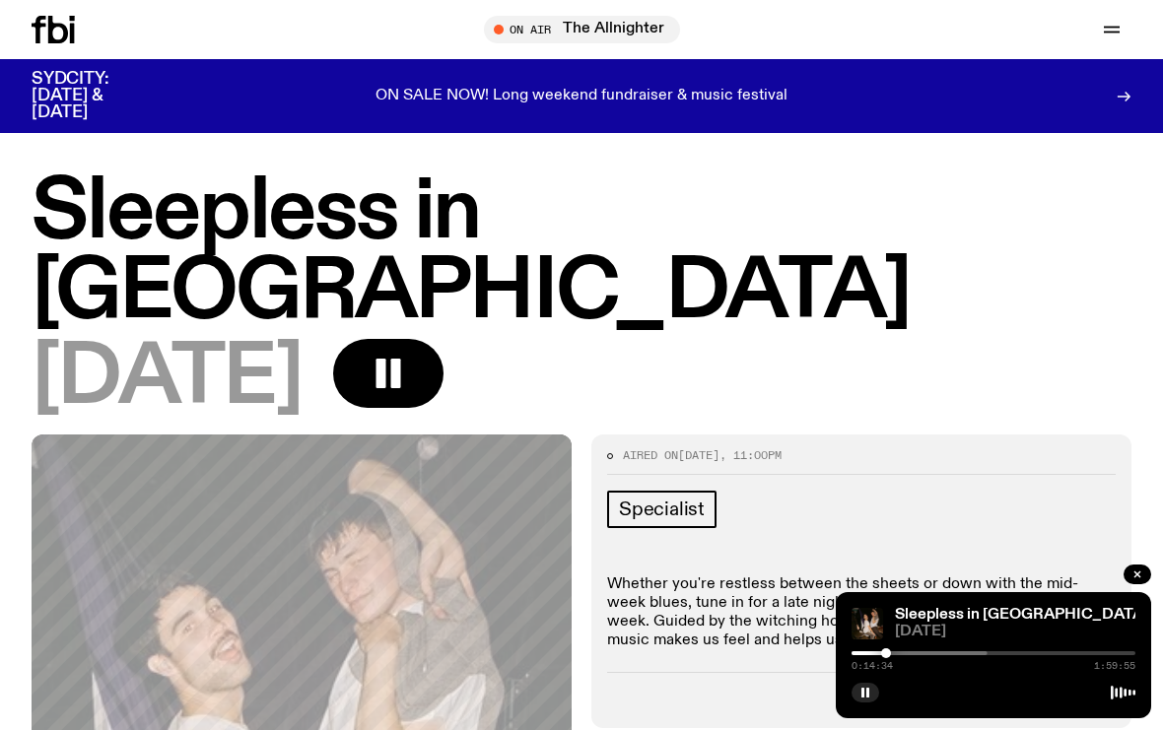
scroll to position [8, 0]
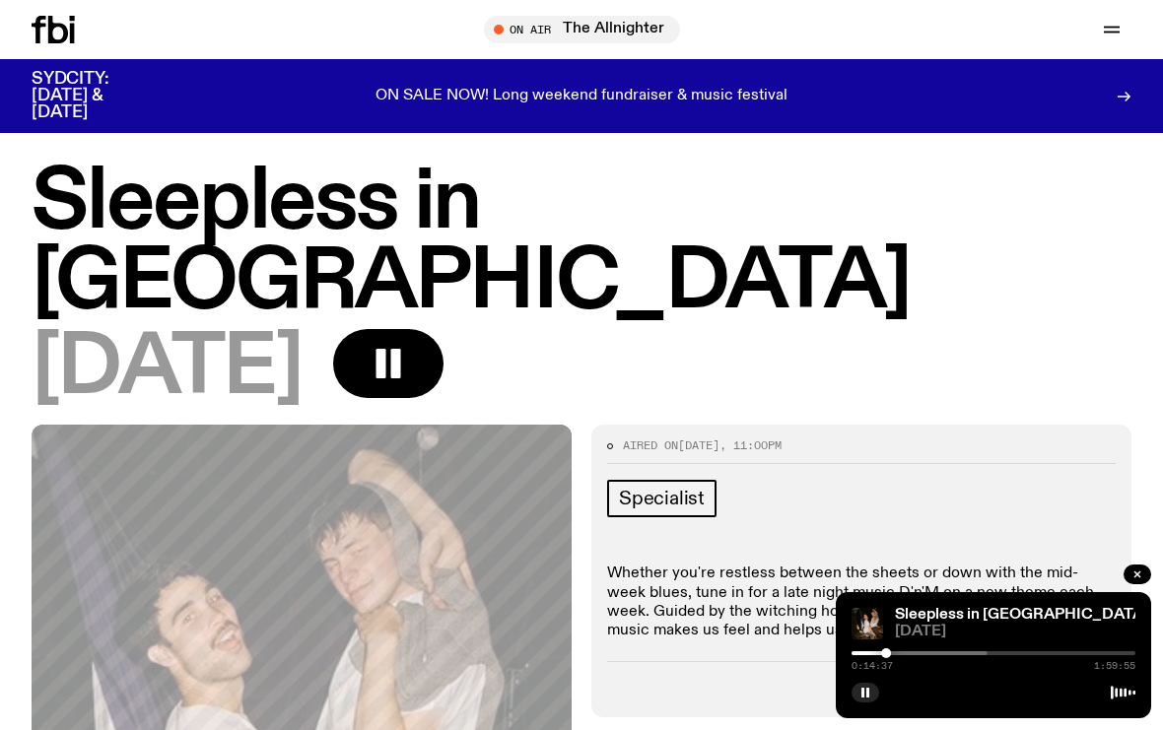
click at [1067, 617] on div "Sleepless in [GEOGRAPHIC_DATA]" at bounding box center [1013, 615] width 244 height 15
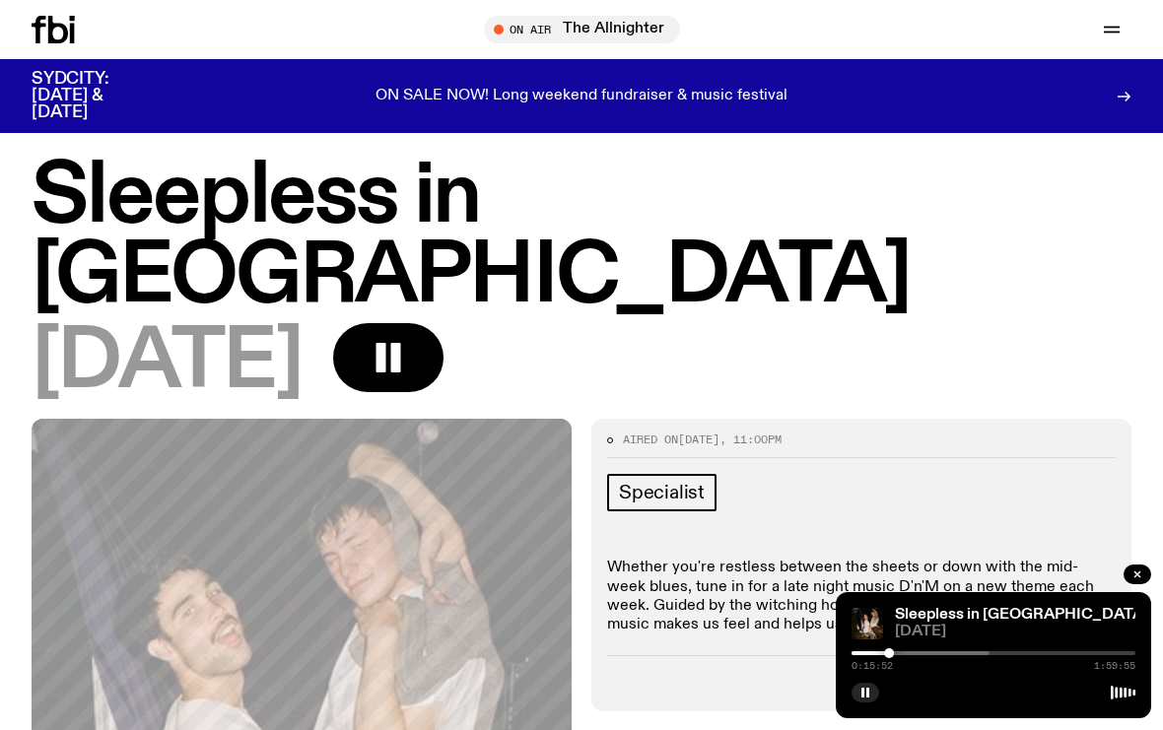
scroll to position [0, 0]
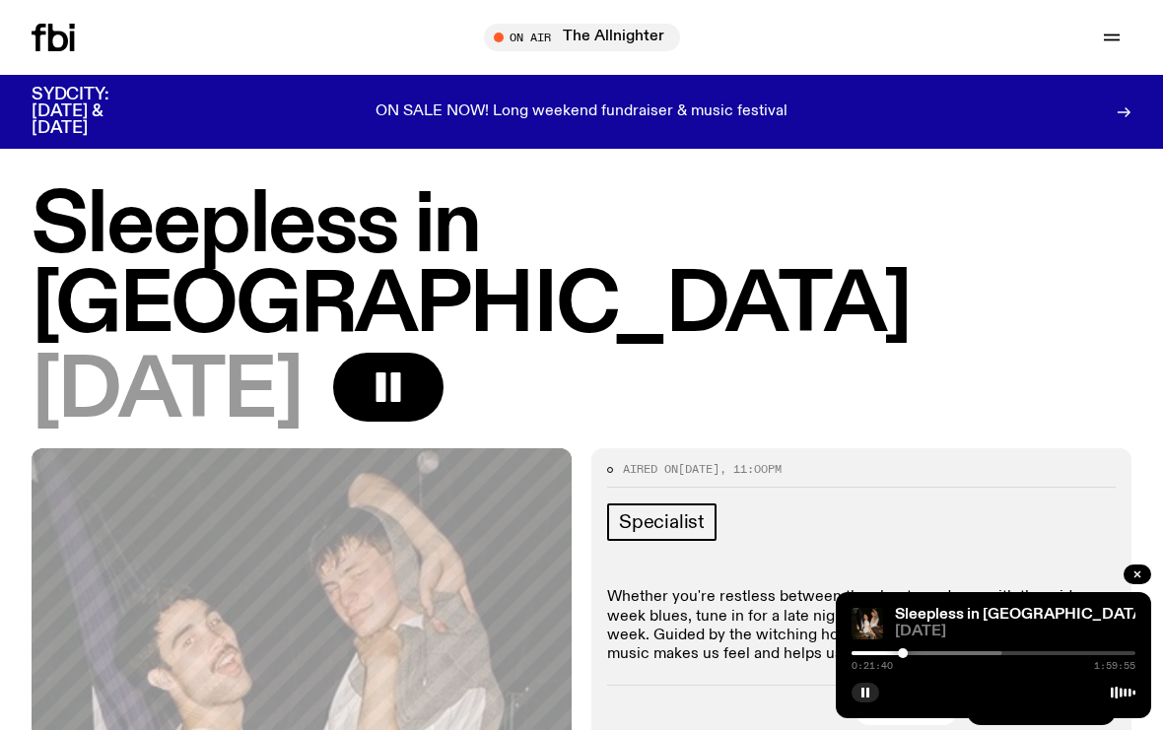
click at [899, 656] on div at bounding box center [903, 654] width 10 height 10
click at [904, 666] on div "0:19:59 1:59:55" at bounding box center [994, 666] width 284 height 10
click at [891, 654] on div at bounding box center [757, 654] width 284 height 4
click at [896, 653] on div at bounding box center [891, 654] width 10 height 10
click at [900, 650] on div at bounding box center [896, 654] width 10 height 10
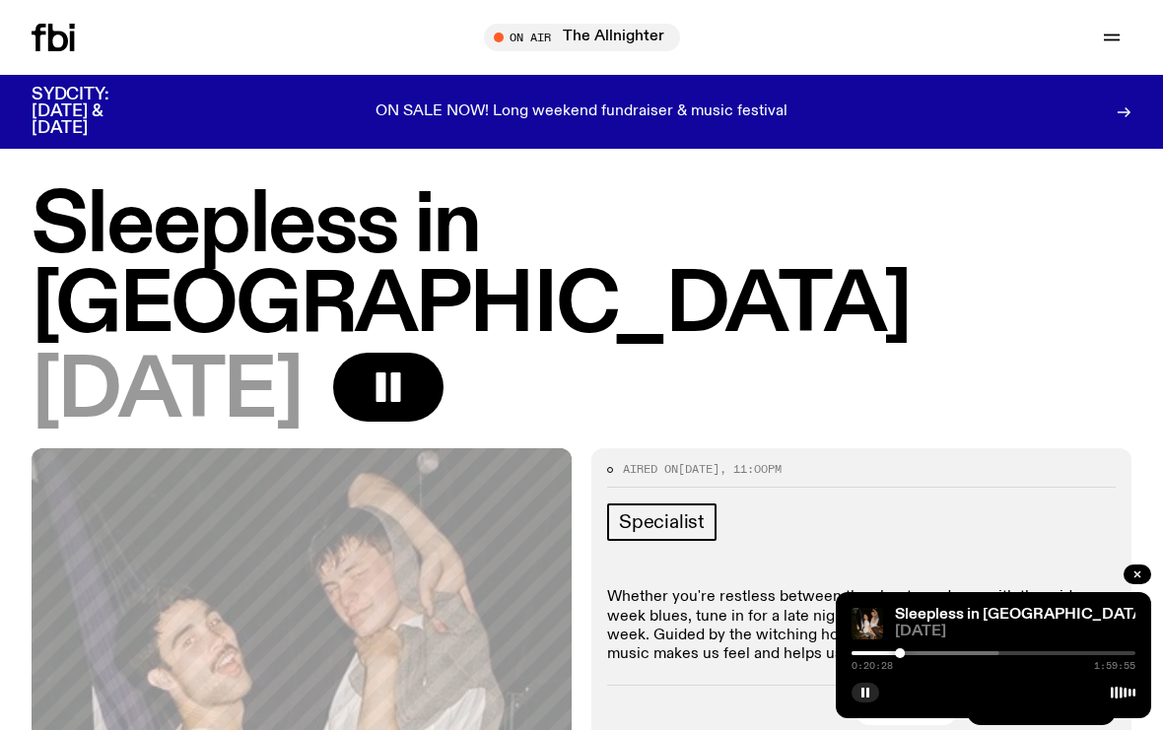
click at [892, 652] on div at bounding box center [758, 654] width 284 height 4
click at [864, 687] on button "button" at bounding box center [866, 693] width 28 height 20
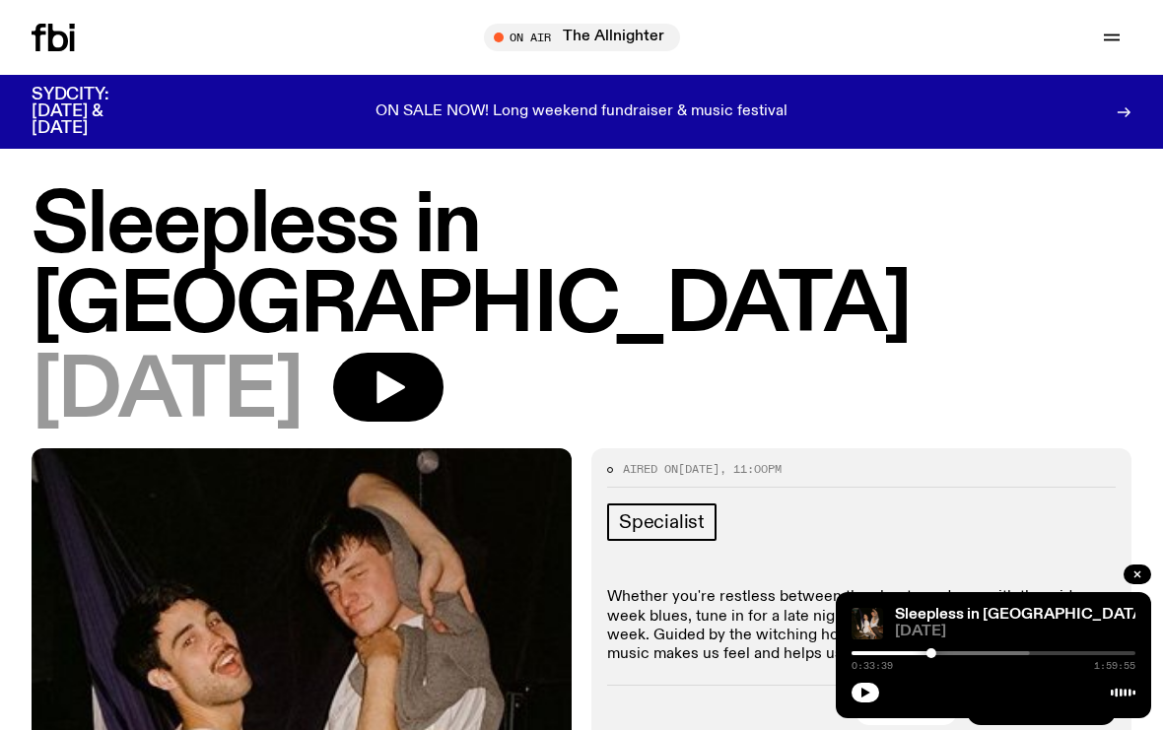
click at [866, 690] on icon "button" at bounding box center [865, 693] width 12 height 12
click at [867, 687] on button "button" at bounding box center [866, 693] width 28 height 20
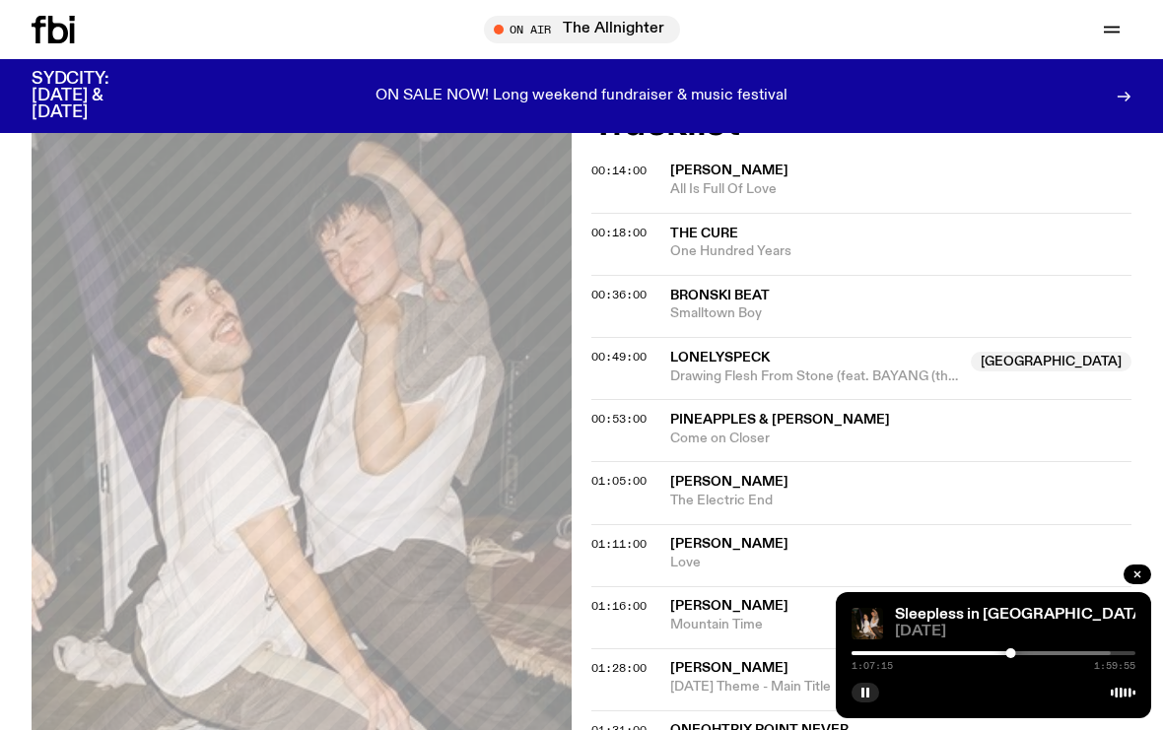
scroll to position [667, 0]
click at [1009, 655] on div at bounding box center [876, 654] width 284 height 4
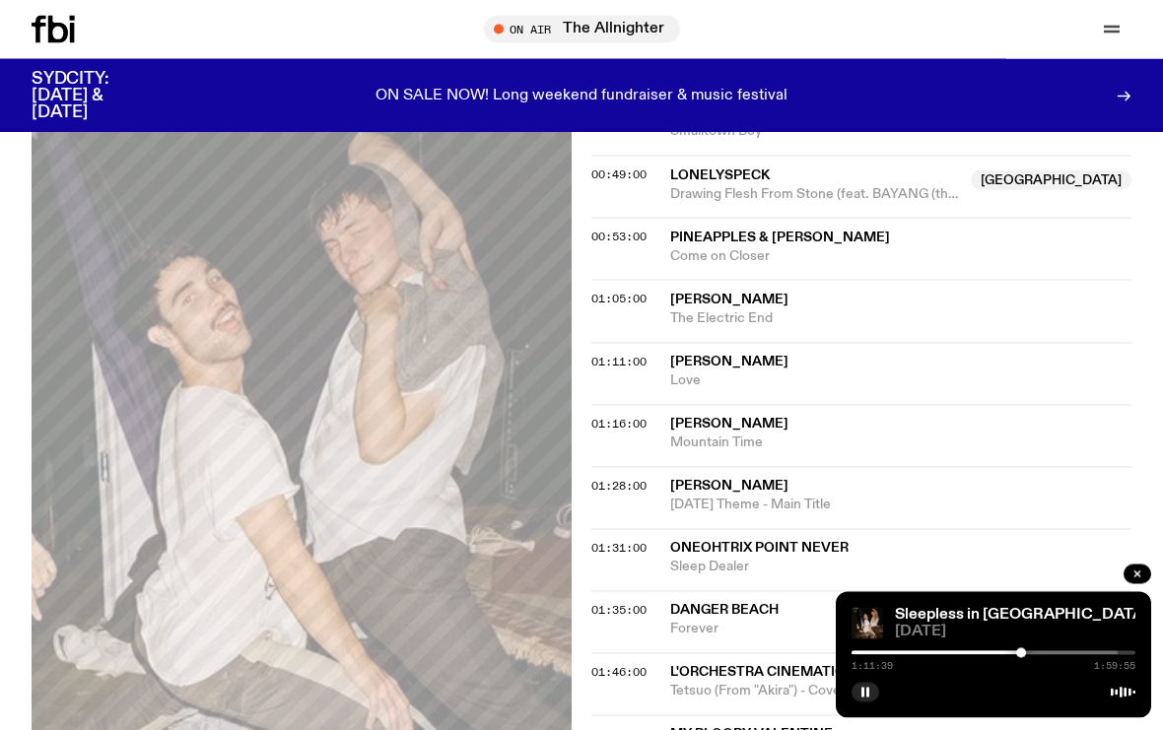
scroll to position [843, 0]
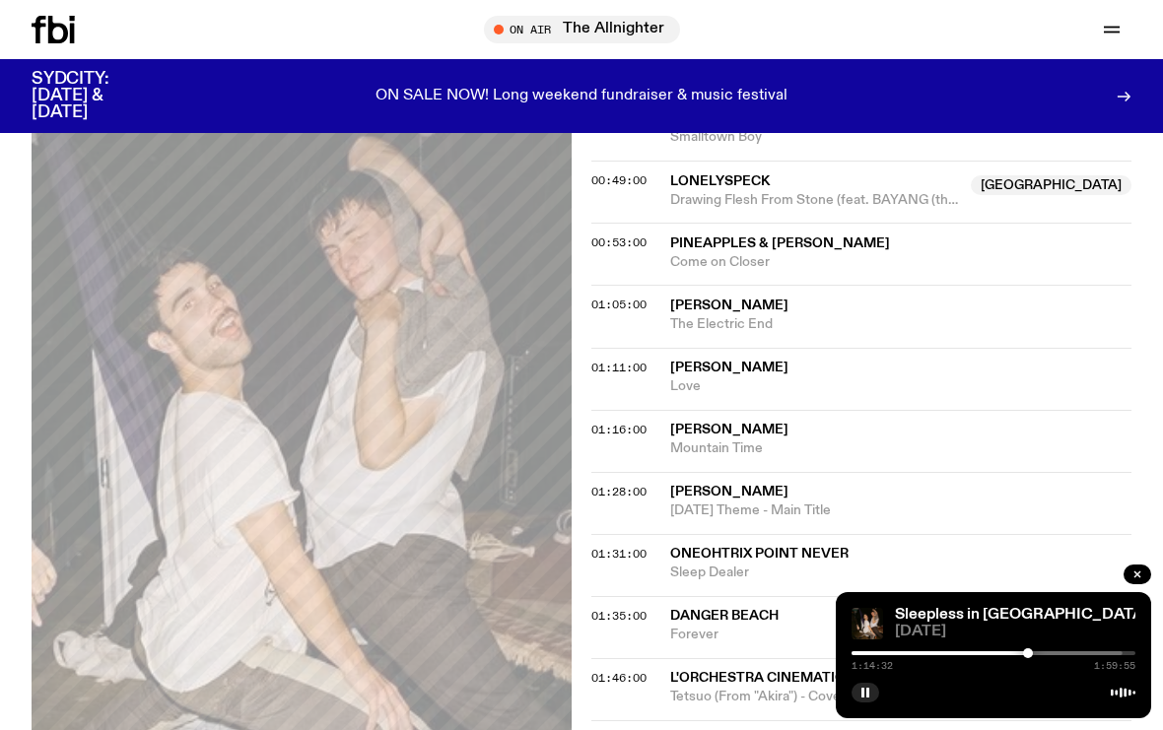
click at [1019, 655] on div at bounding box center [886, 654] width 284 height 4
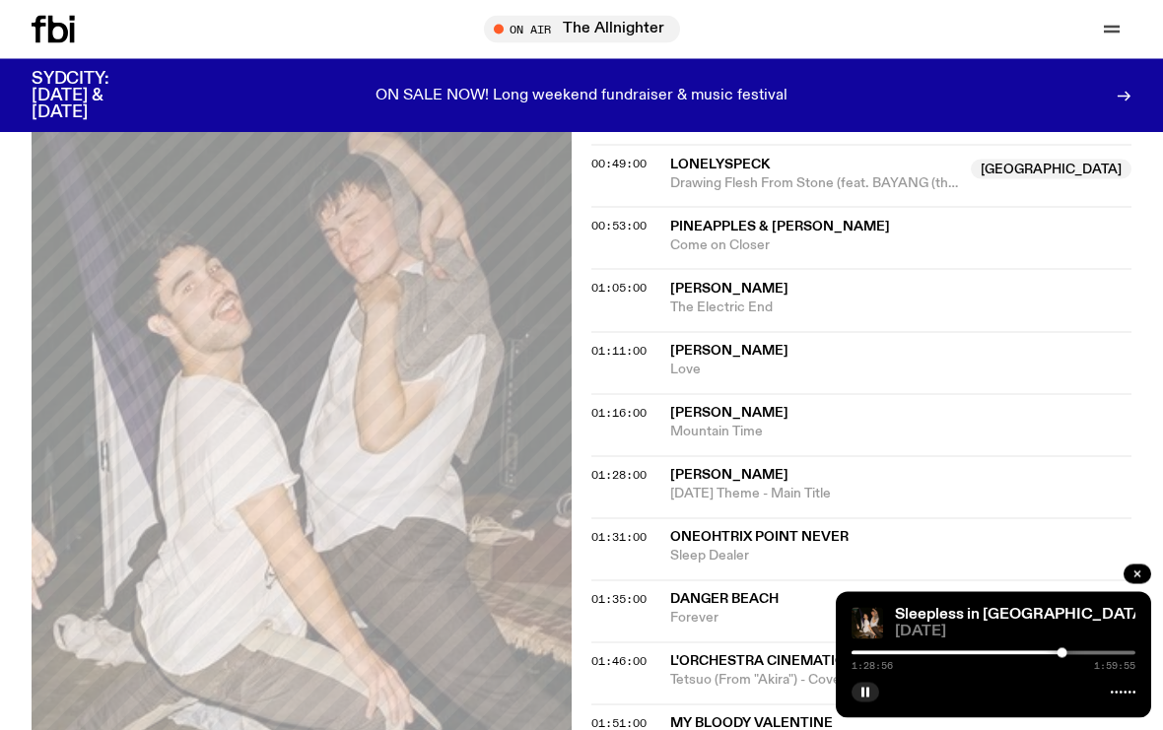
scroll to position [859, 0]
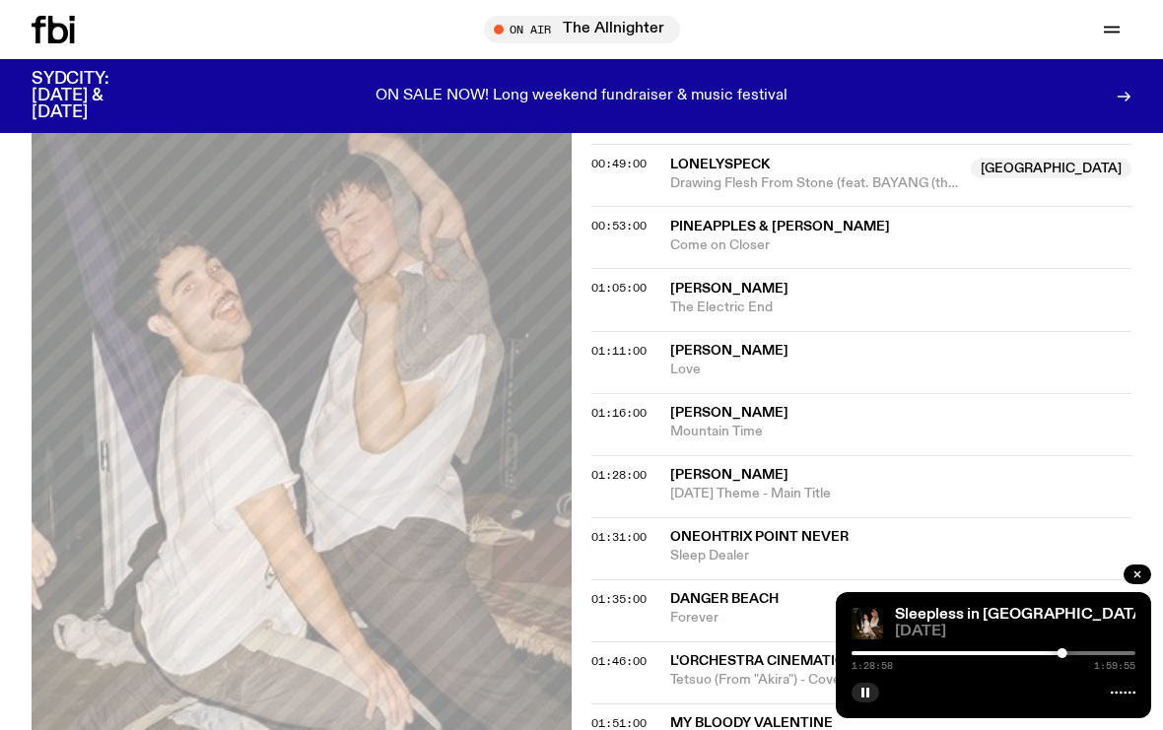
click at [1066, 681] on div "Sleepless in Sydney 10.09.25 1:28:58 1:59:55" at bounding box center [993, 655] width 315 height 126
click at [1062, 658] on div at bounding box center [1063, 654] width 10 height 10
click at [1058, 677] on div "Sleepless in Sydney 10.09.25 1:28:42 1:59:55" at bounding box center [993, 655] width 315 height 126
click at [1061, 658] on div at bounding box center [1062, 654] width 10 height 10
click at [1050, 680] on div "Sleepless in Sydney 10.09.25 1:28:17 1:59:55" at bounding box center [993, 655] width 315 height 126
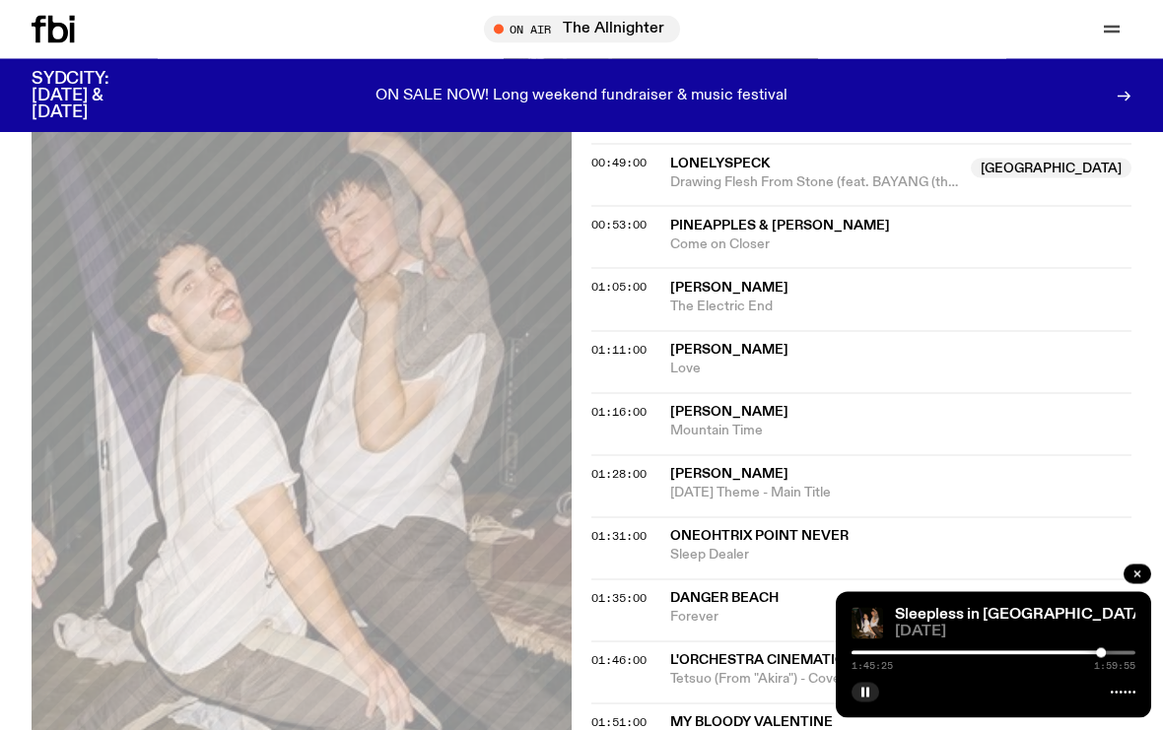
scroll to position [860, 0]
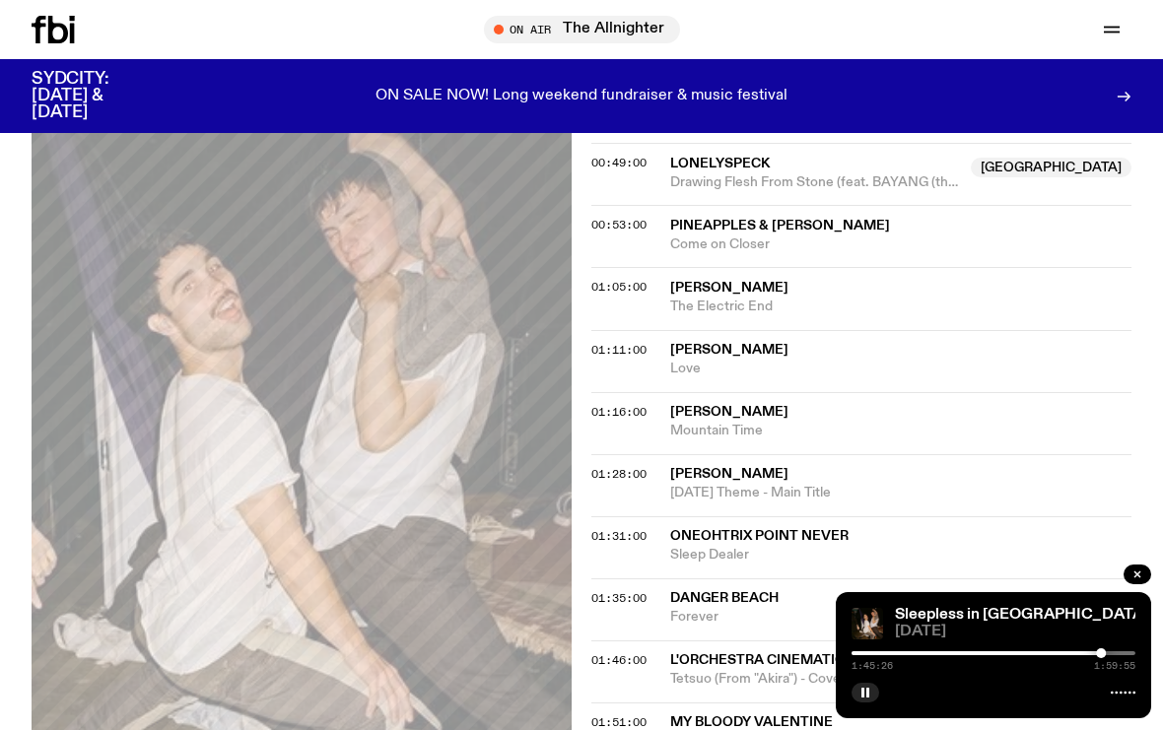
click at [1088, 655] on div at bounding box center [959, 654] width 284 height 4
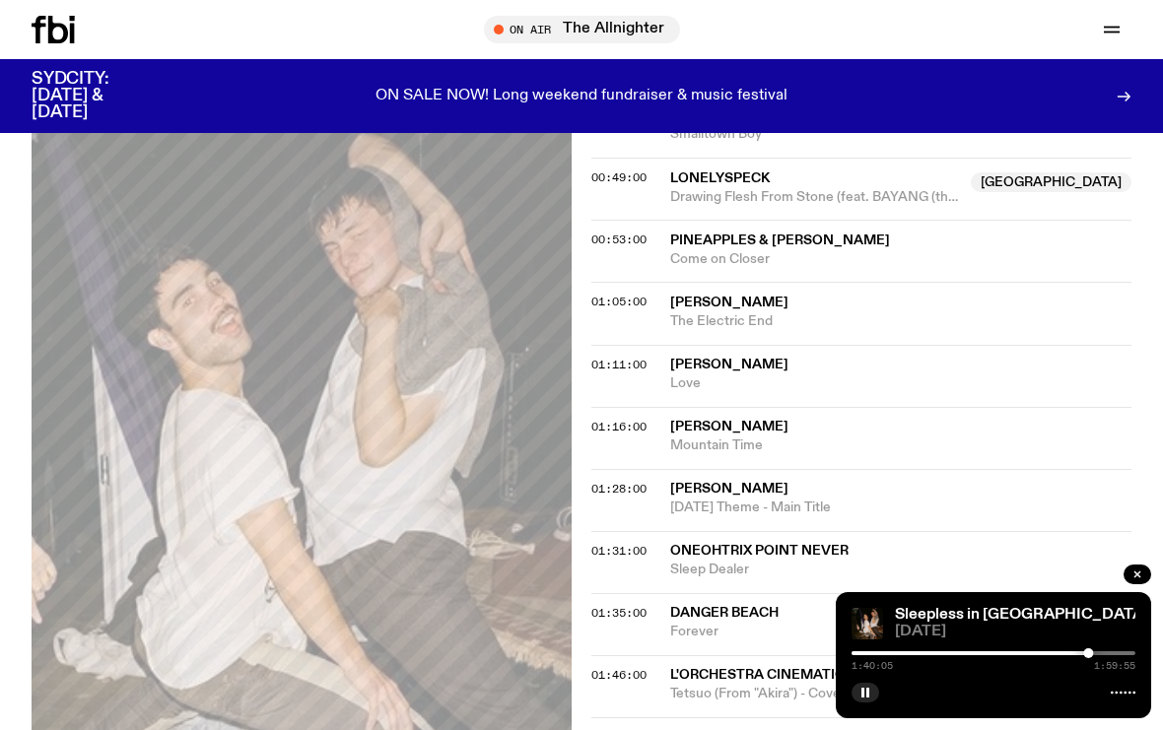
scroll to position [844, 0]
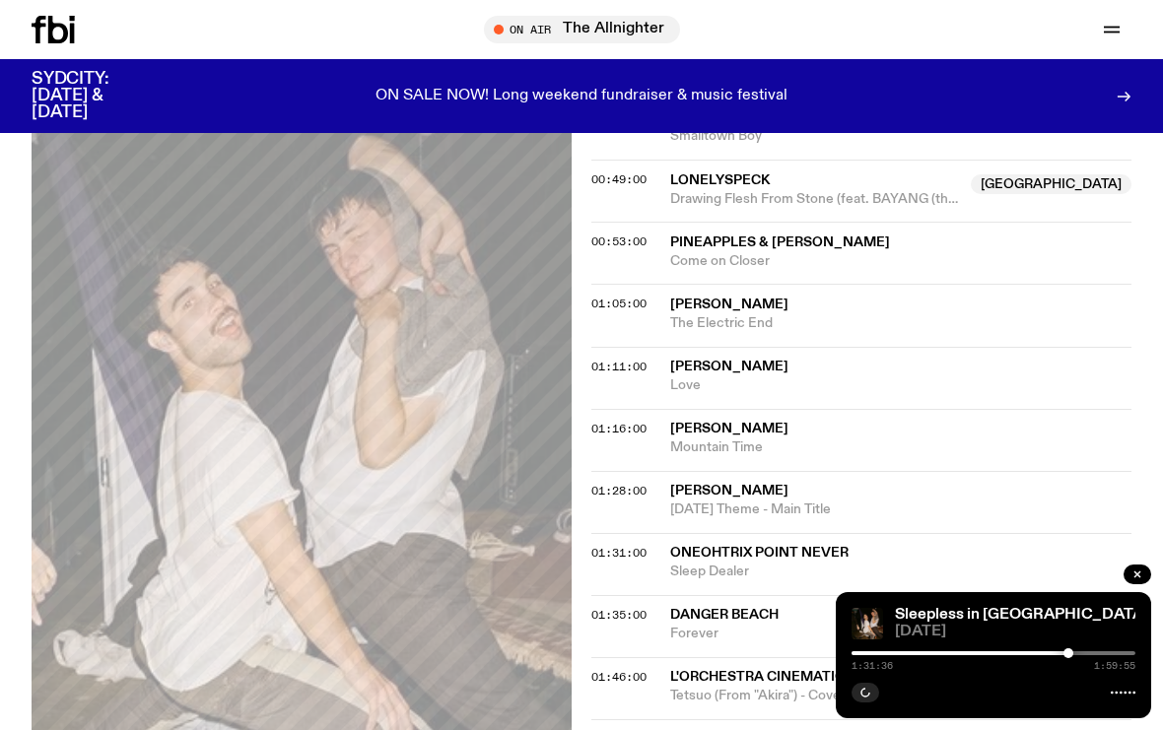
click at [1090, 655] on div at bounding box center [994, 654] width 284 height 4
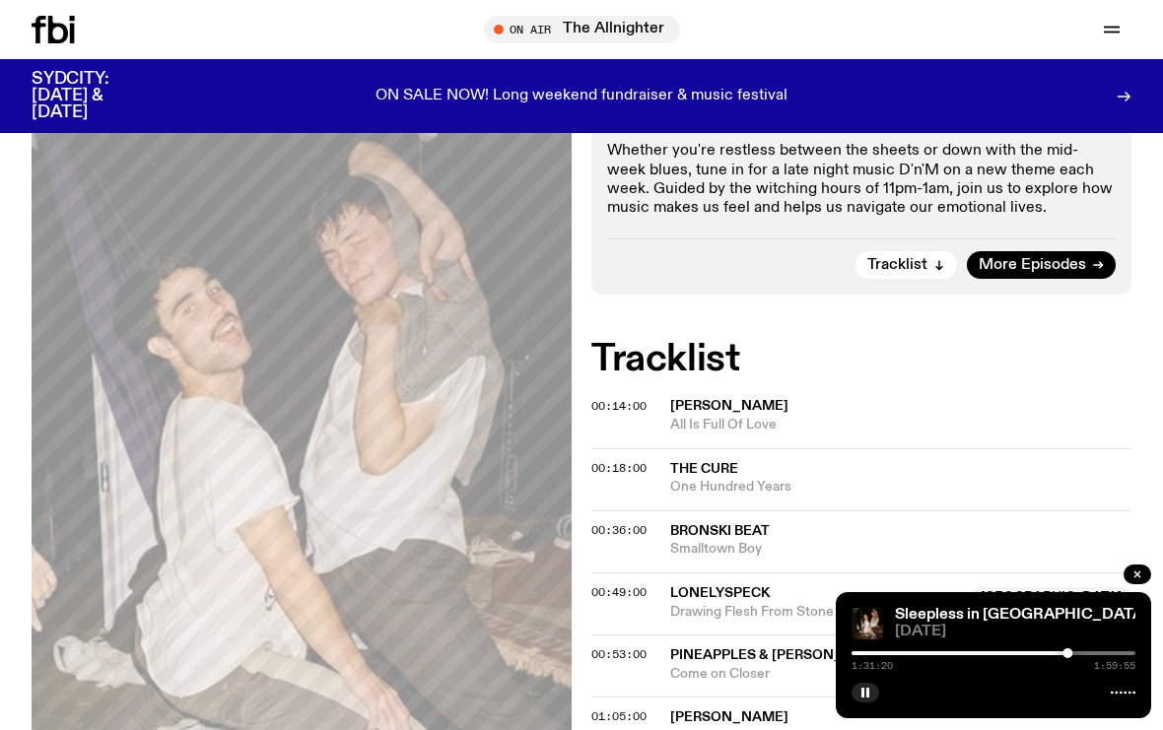
scroll to position [430, 0]
click at [1057, 623] on div "Sleepless in [GEOGRAPHIC_DATA]" at bounding box center [1013, 615] width 244 height 15
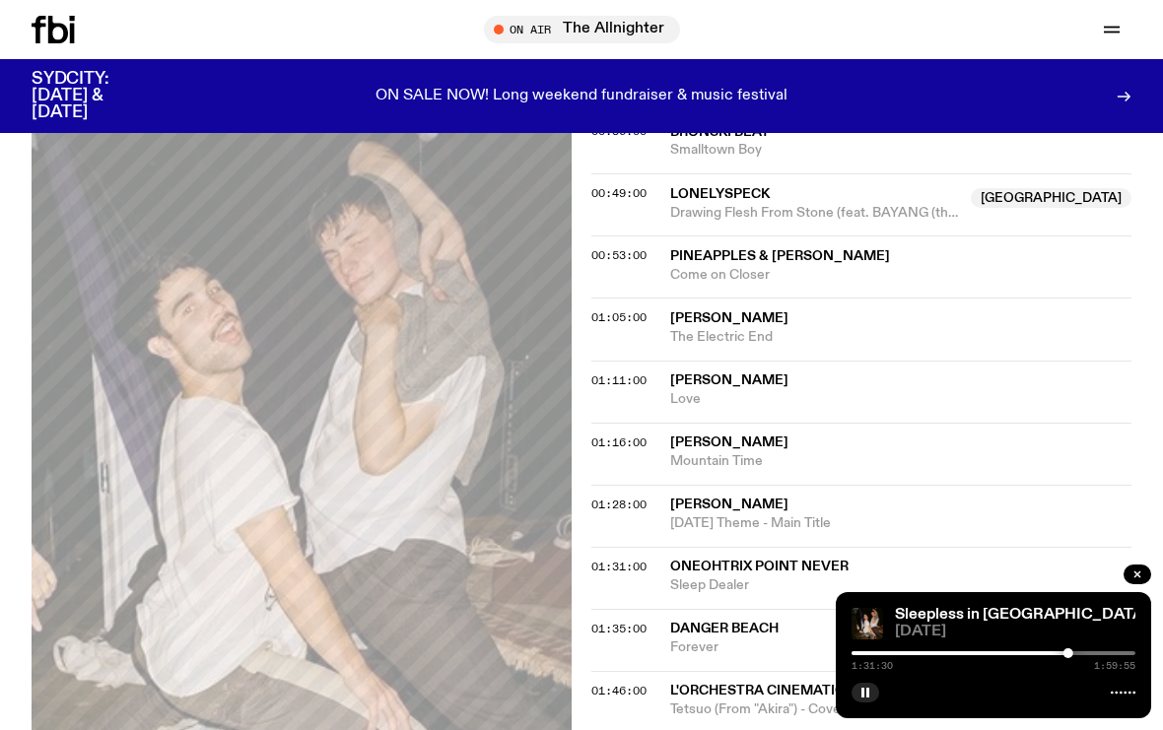
scroll to position [835, 0]
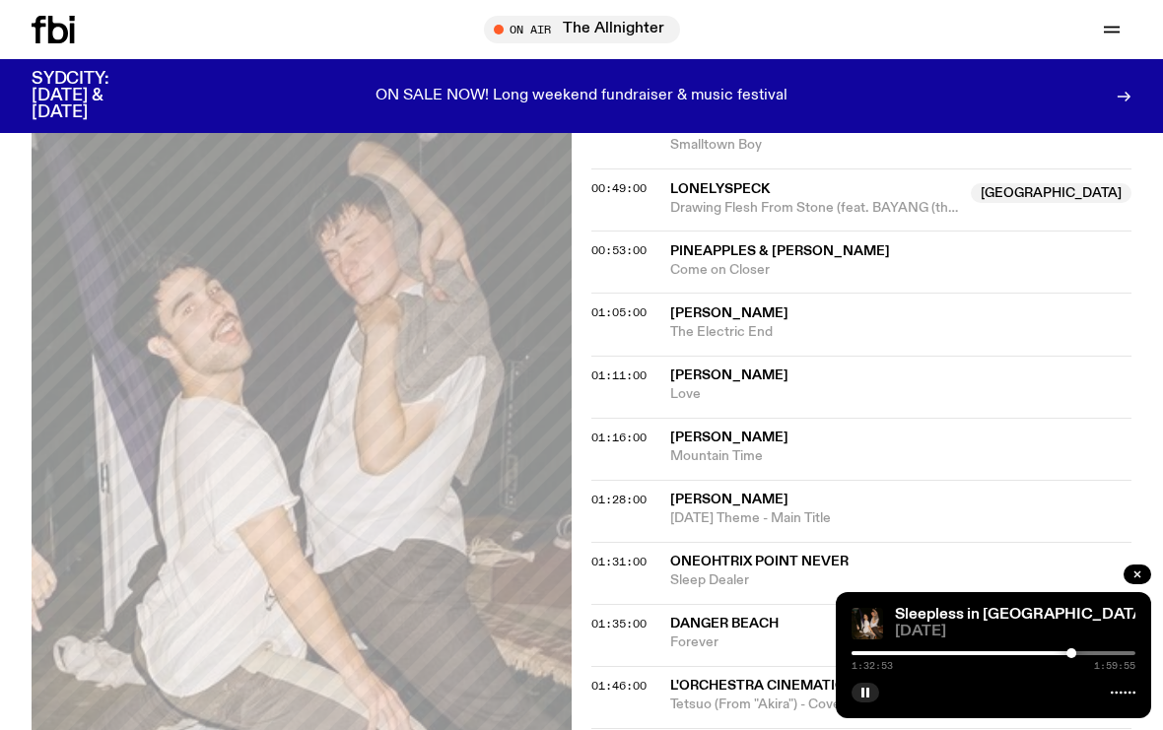
click at [1069, 658] on div at bounding box center [1071, 654] width 10 height 10
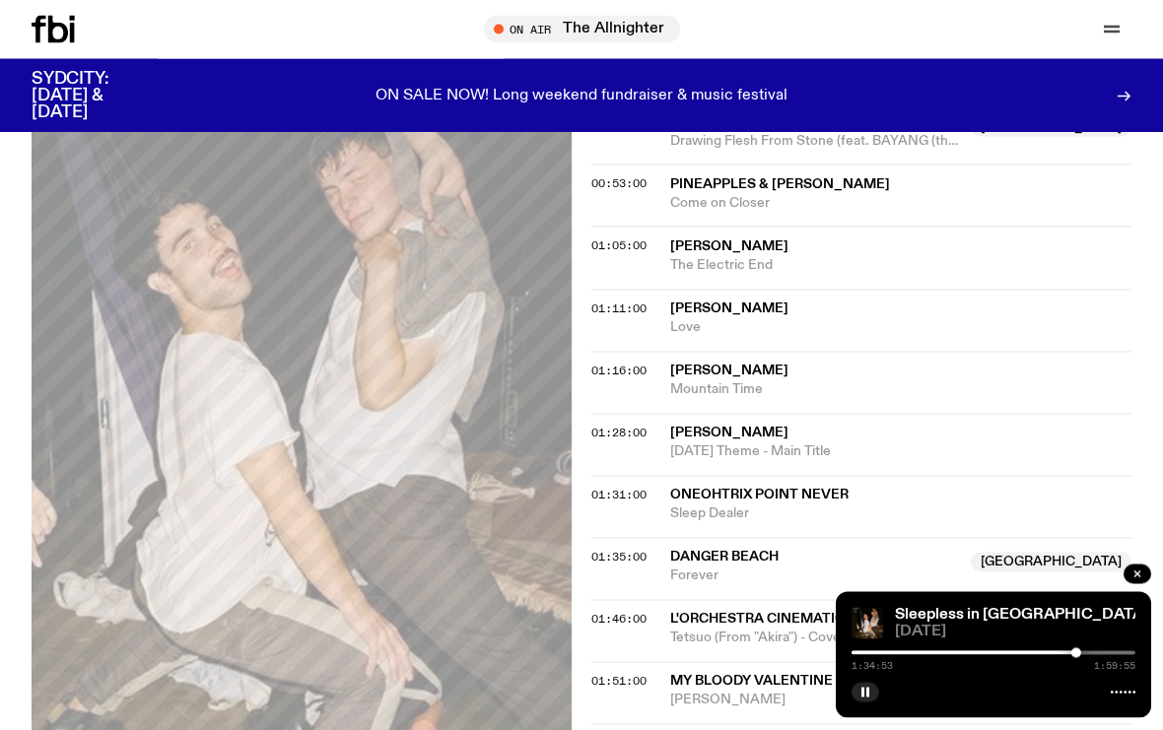
scroll to position [902, 0]
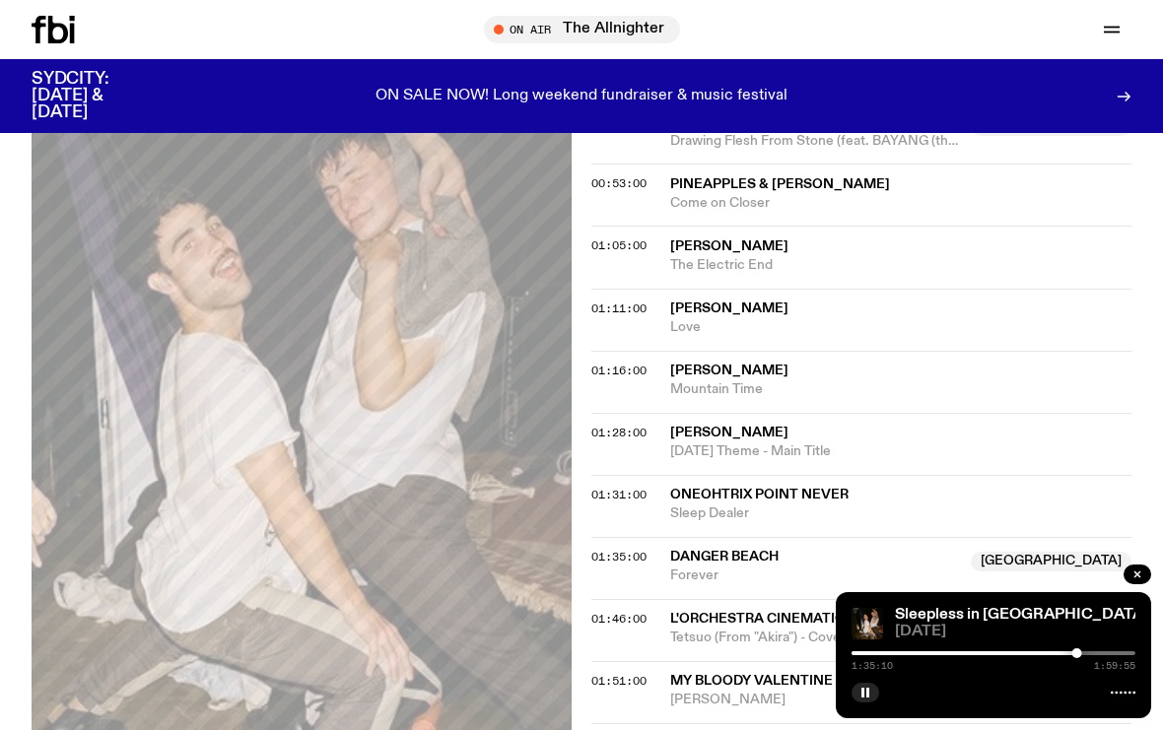
click at [1079, 658] on div at bounding box center [1077, 654] width 10 height 10
click at [1083, 658] on div at bounding box center [1083, 654] width 10 height 10
click at [1086, 682] on div "Sleepless in Sydney 10.09.25 1:37:53 1:59:55" at bounding box center [993, 655] width 315 height 126
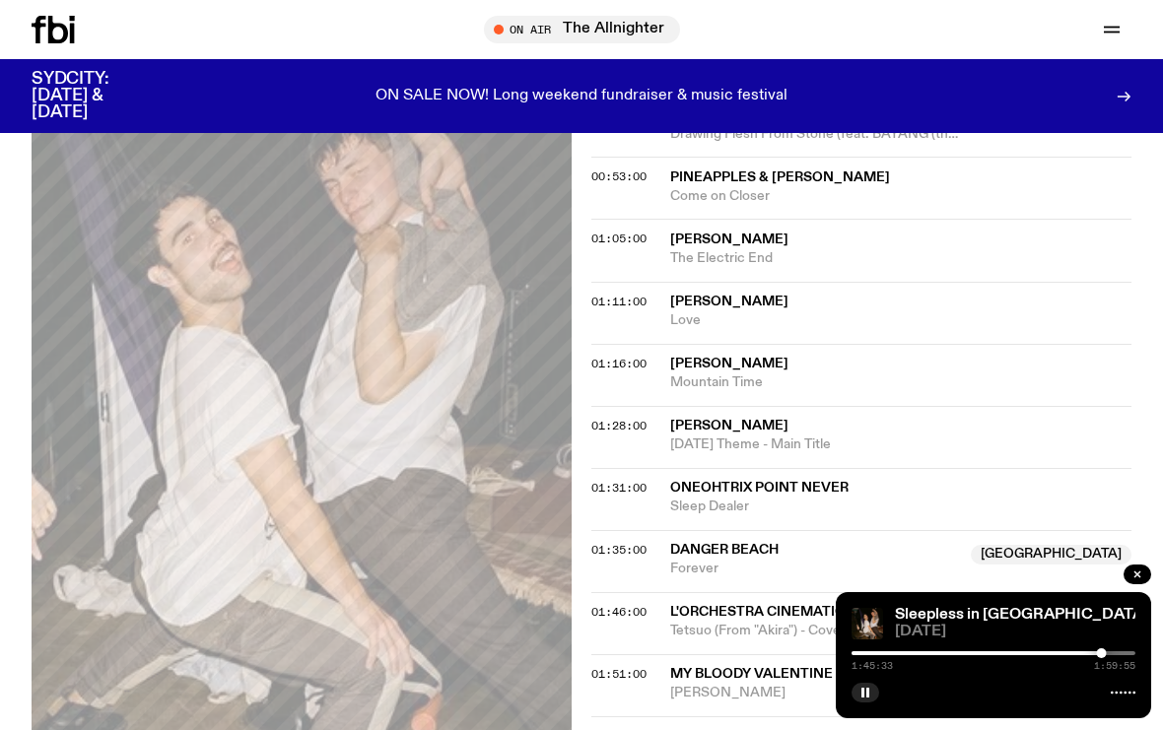
scroll to position [940, 0]
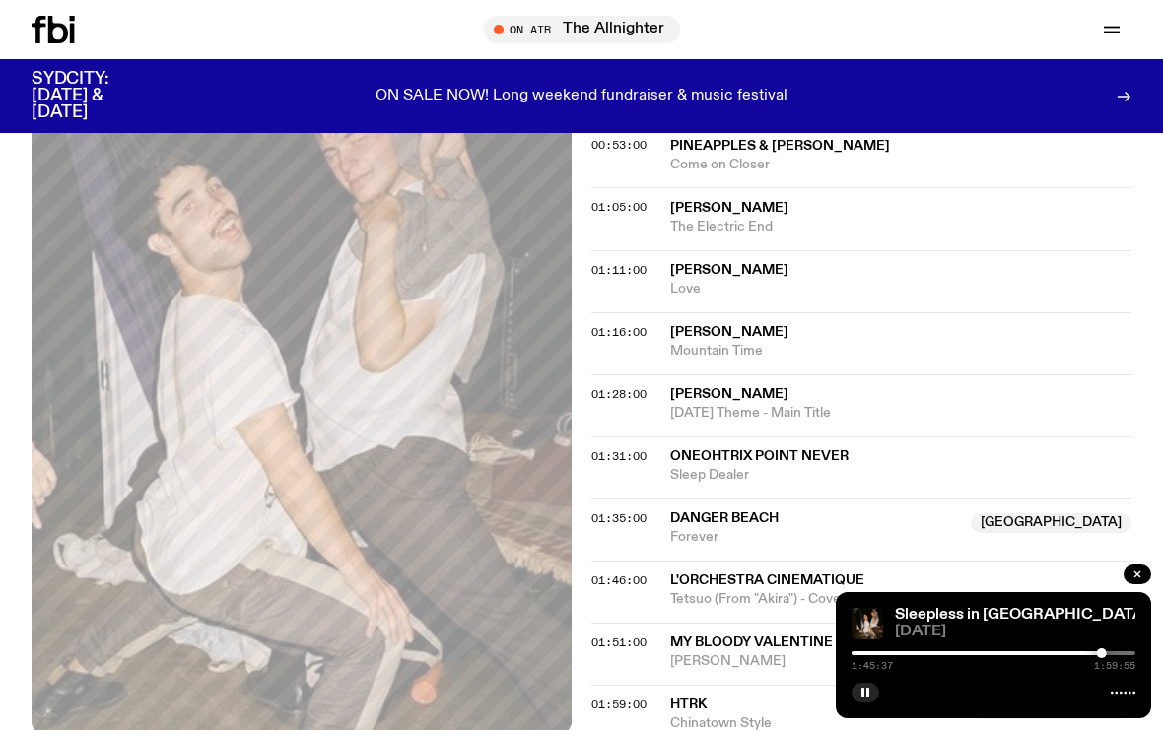
click at [1104, 658] on div at bounding box center [1102, 654] width 10 height 10
click at [1106, 655] on div at bounding box center [973, 654] width 284 height 4
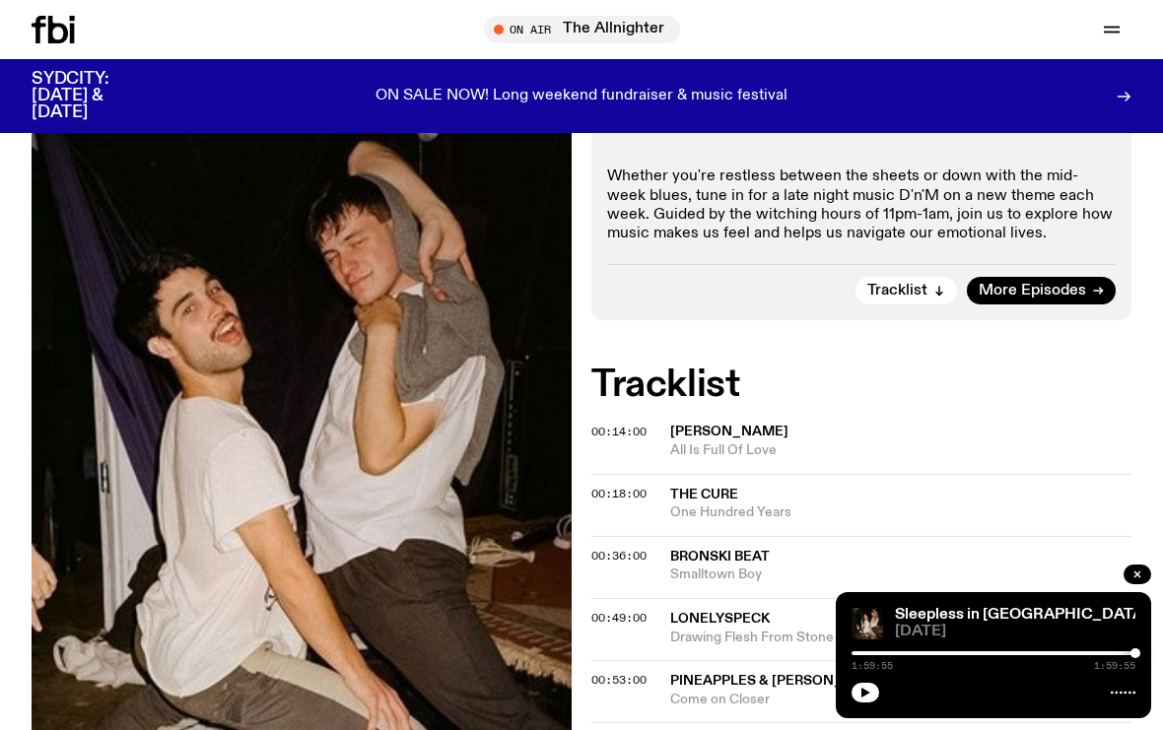
scroll to position [404, 0]
click at [601, 25] on span "Tune in live" at bounding box center [588, 29] width 165 height 15
